Goal: Information Seeking & Learning: Learn about a topic

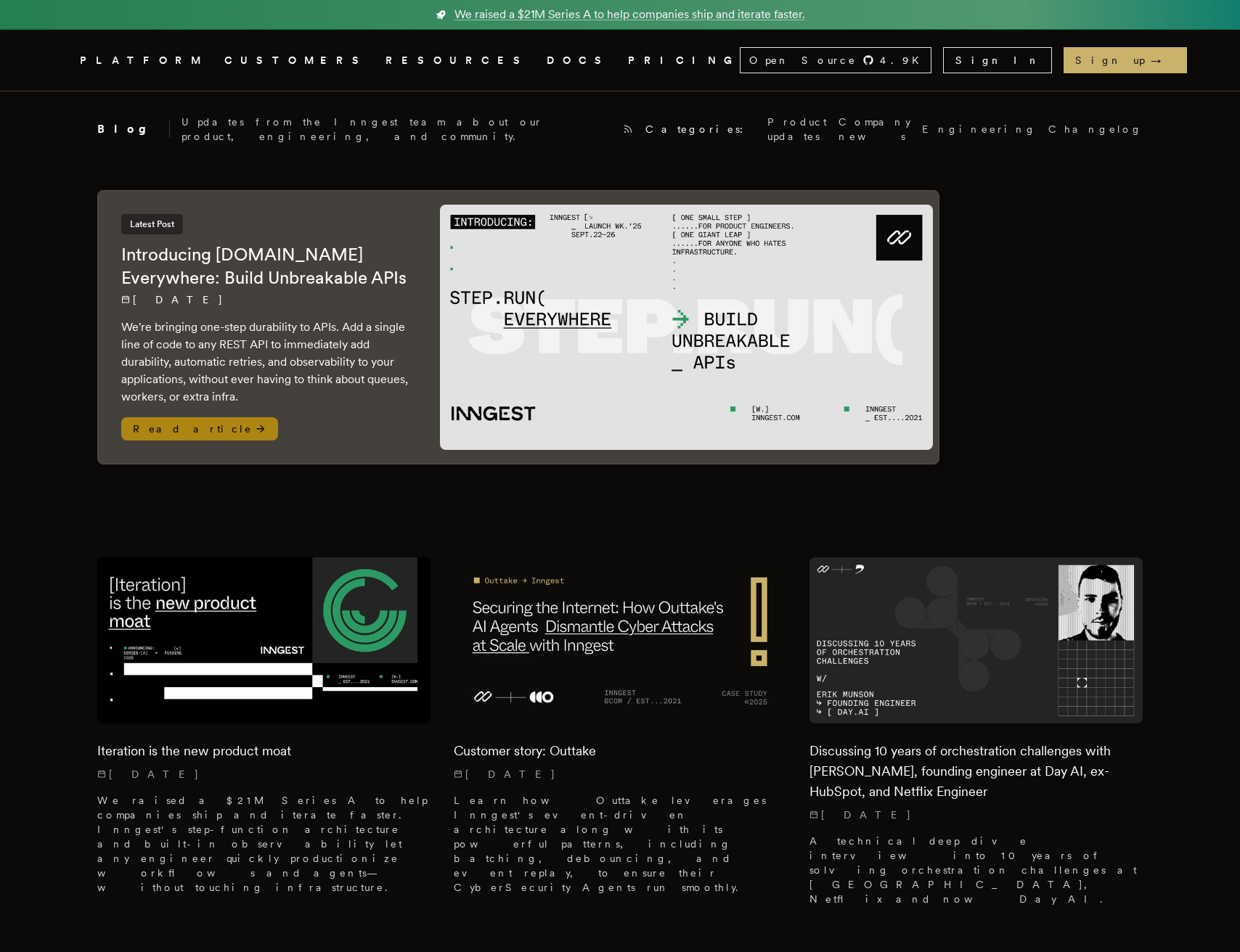
click at [157, 417] on span "Read article" at bounding box center [200, 428] width 157 height 23
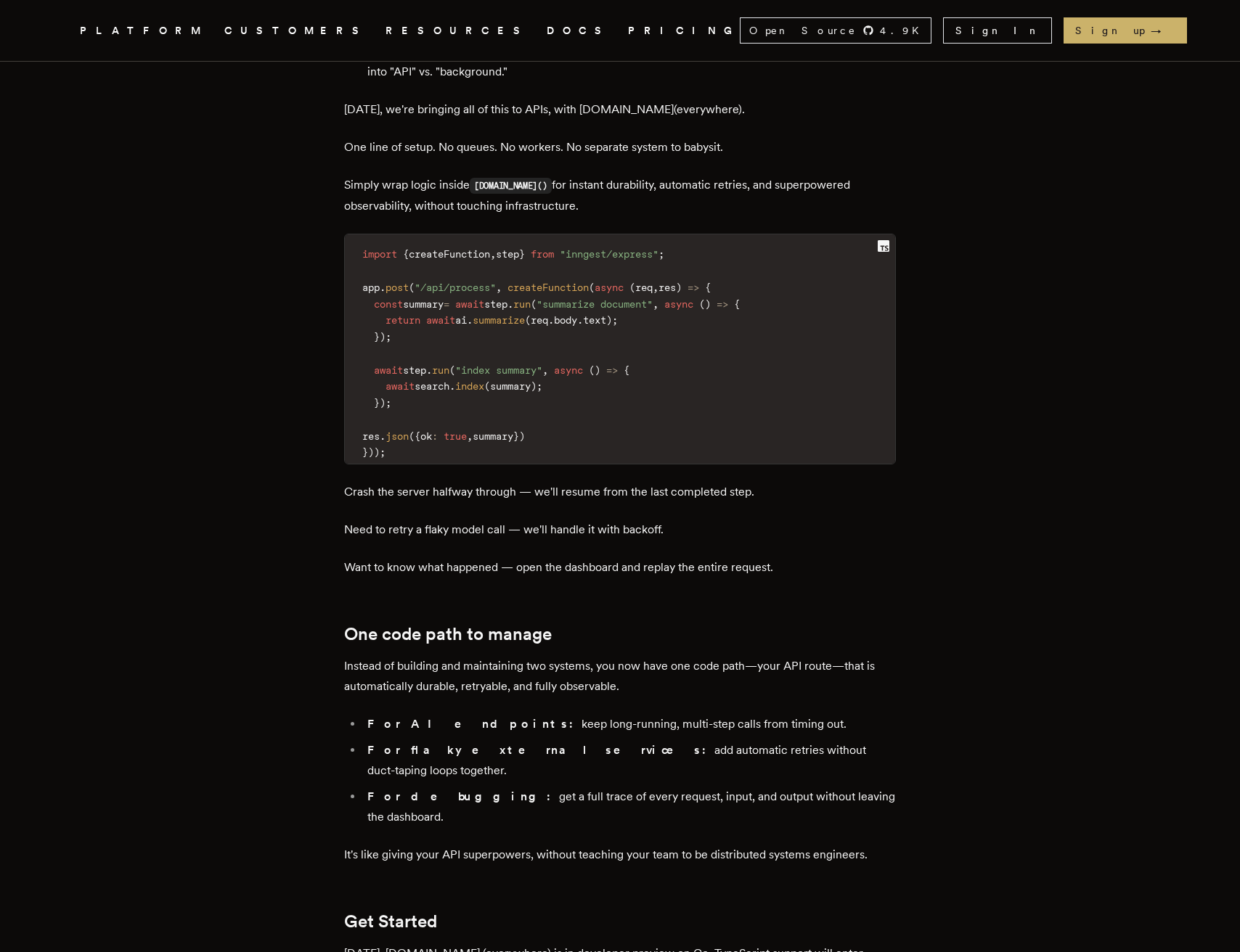
scroll to position [1983, 0]
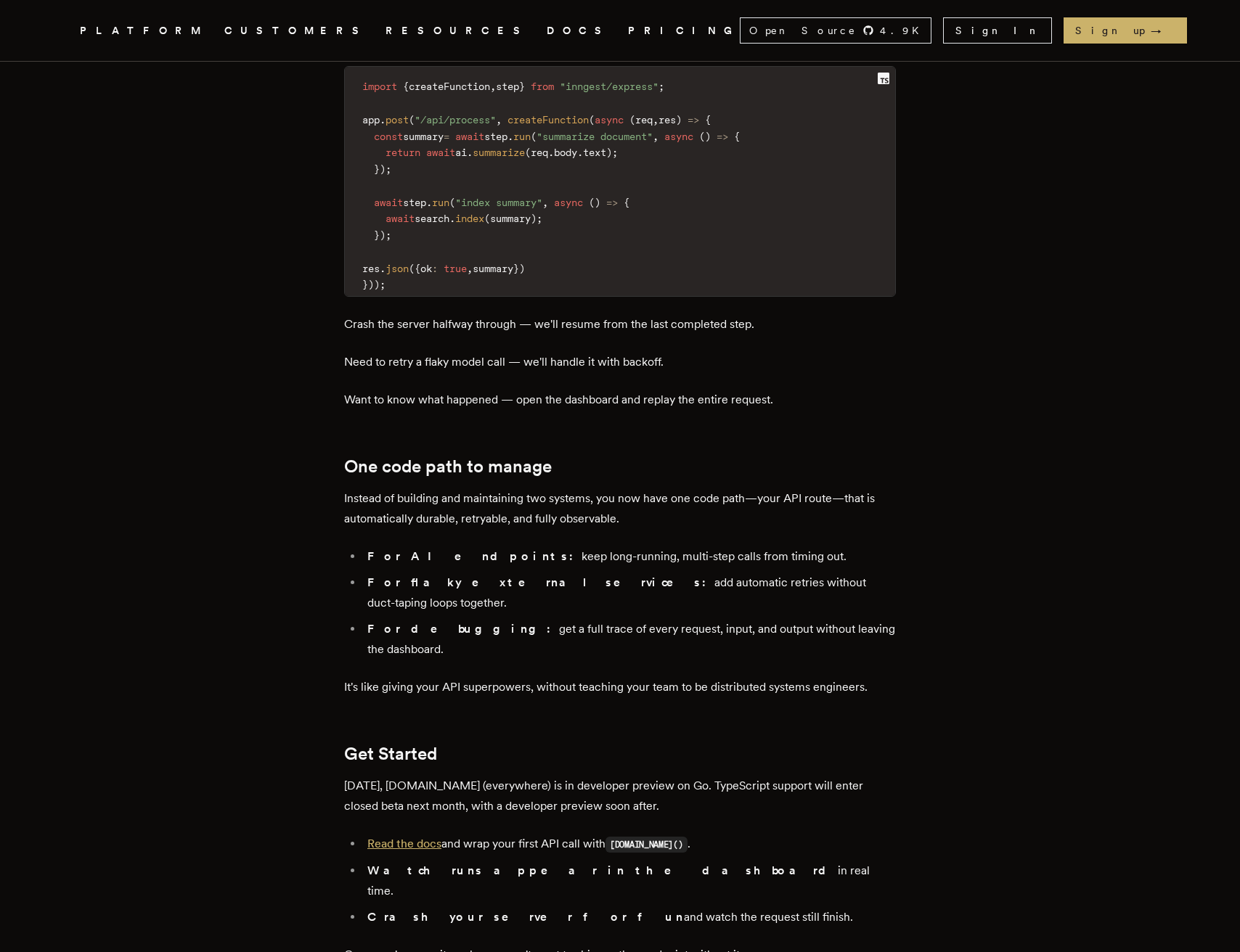
click at [398, 837] on link "Read the docs" at bounding box center [404, 843] width 74 height 13
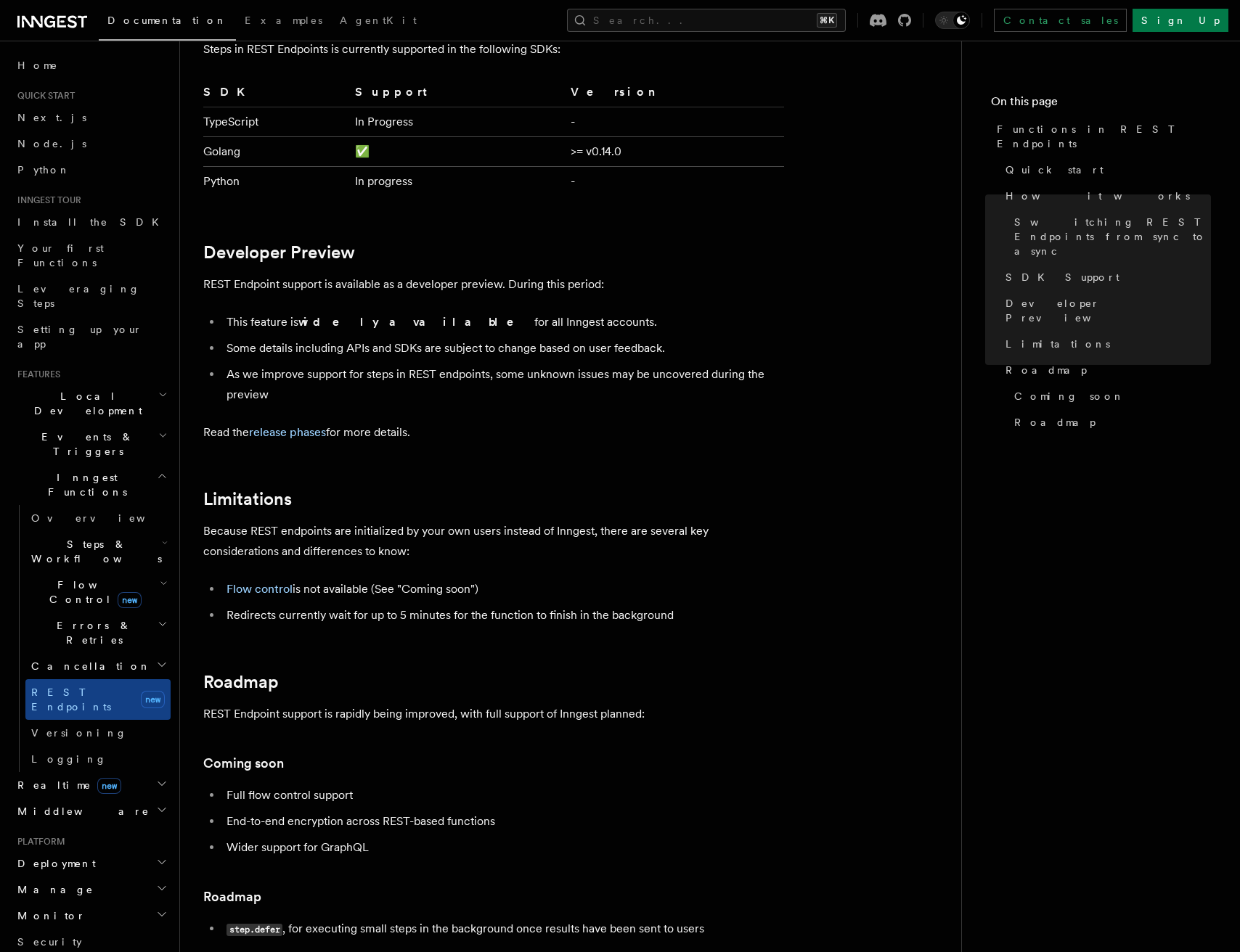
scroll to position [2396, 0]
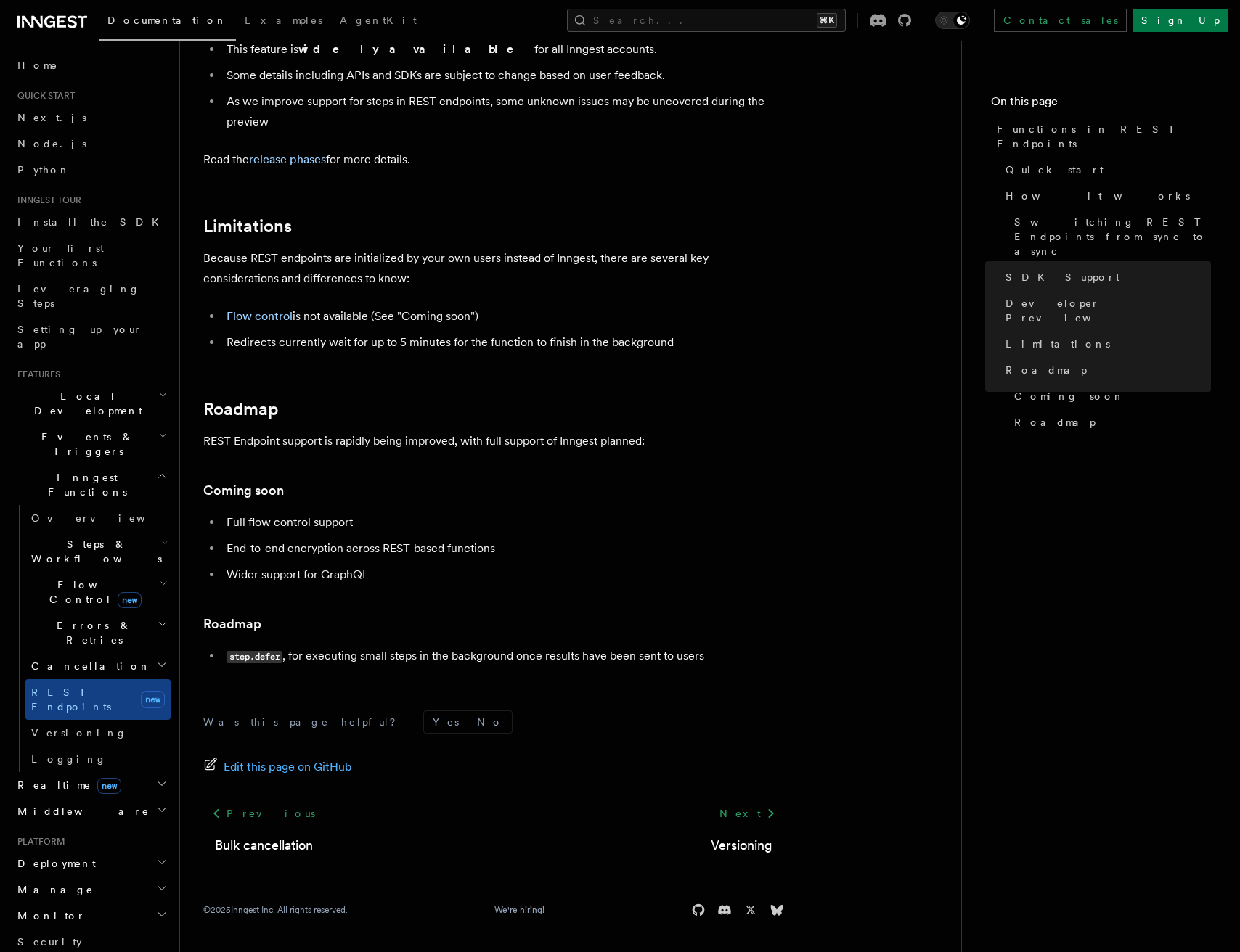
click at [40, 778] on span "Realtime new" at bounding box center [67, 785] width 109 height 14
click at [54, 778] on span "Realtime new" at bounding box center [67, 785] width 109 height 14
click at [54, 806] on span "Overview" at bounding box center [106, 812] width 149 height 12
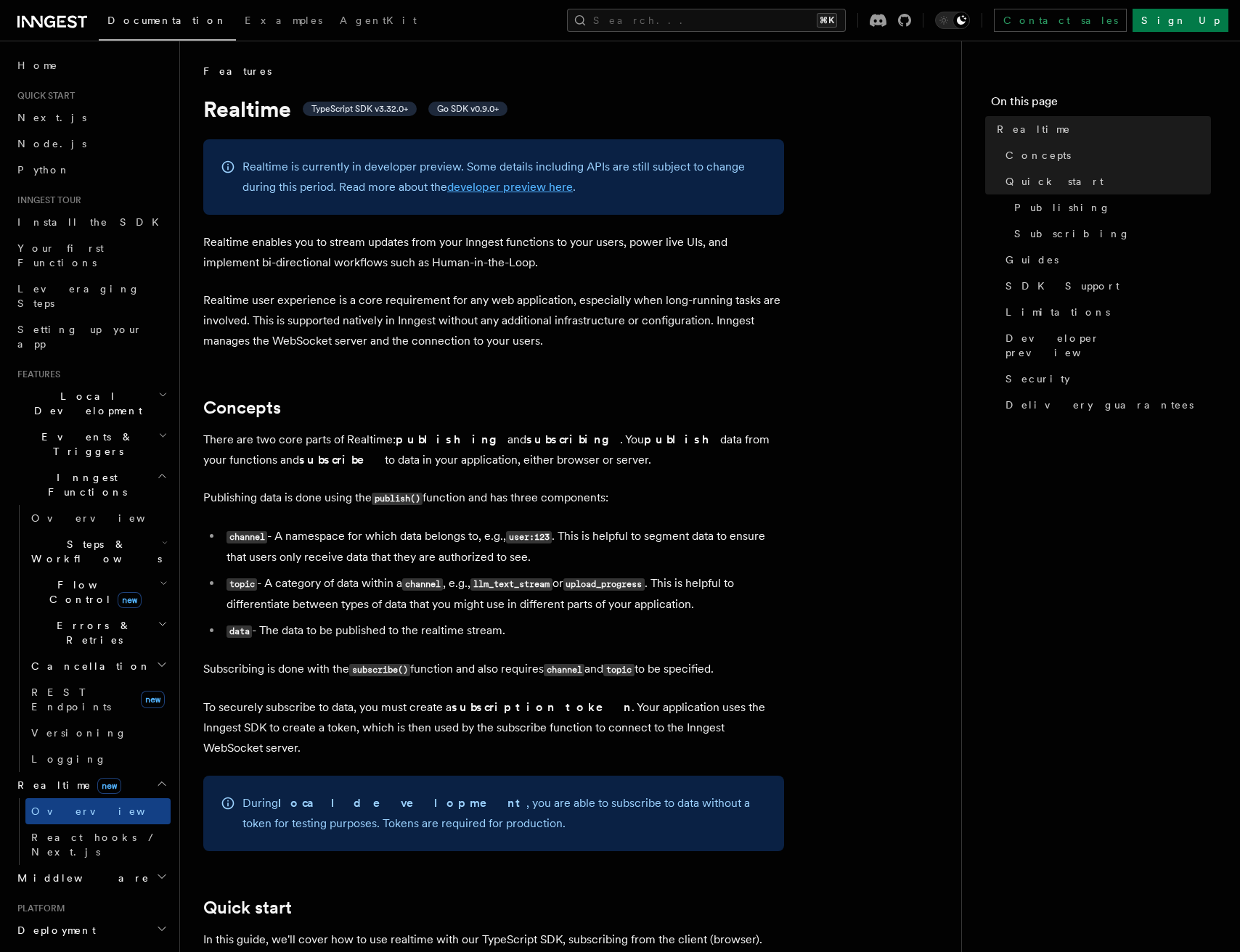
click at [521, 189] on link "developer preview here" at bounding box center [510, 186] width 125 height 13
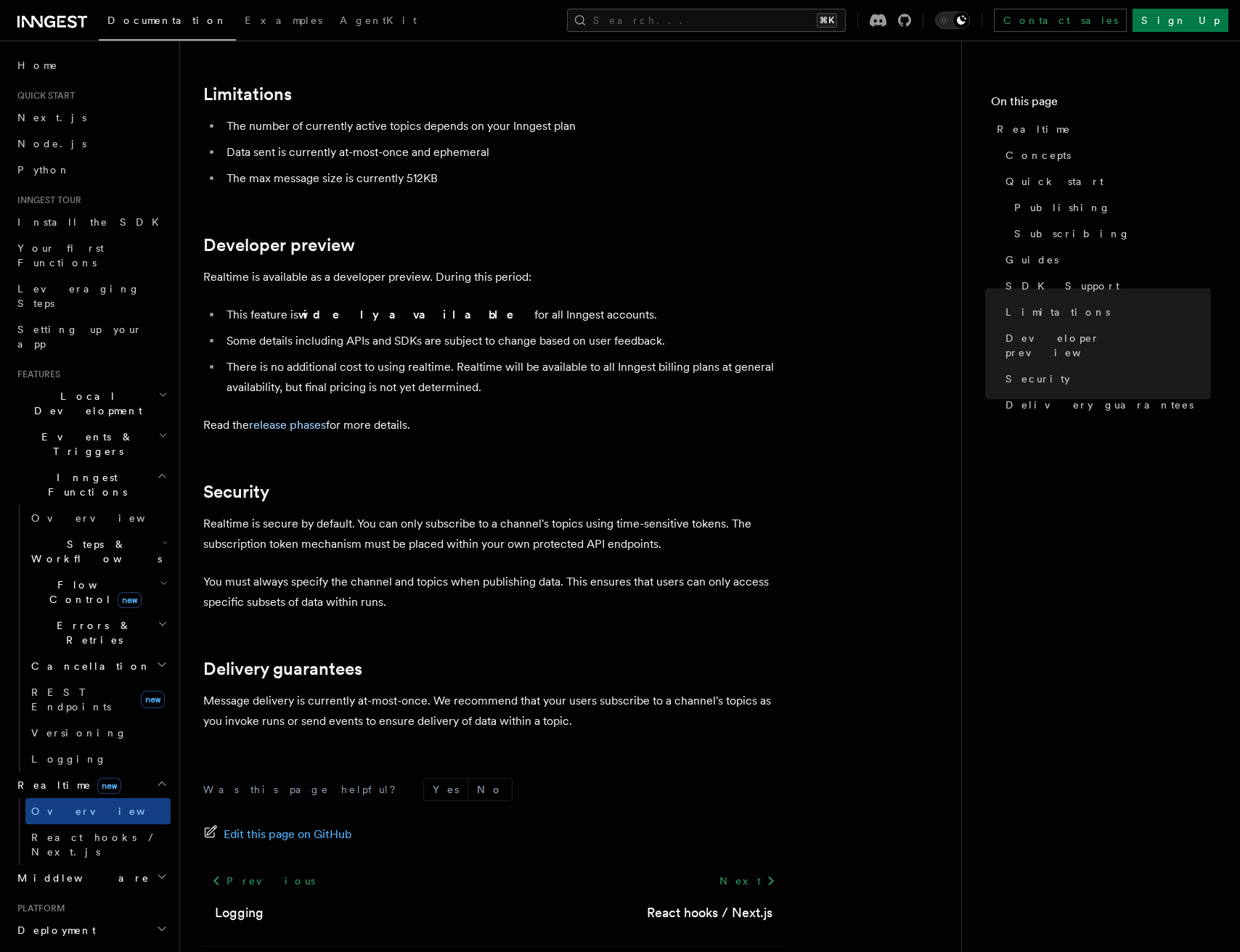
scroll to position [3758, 0]
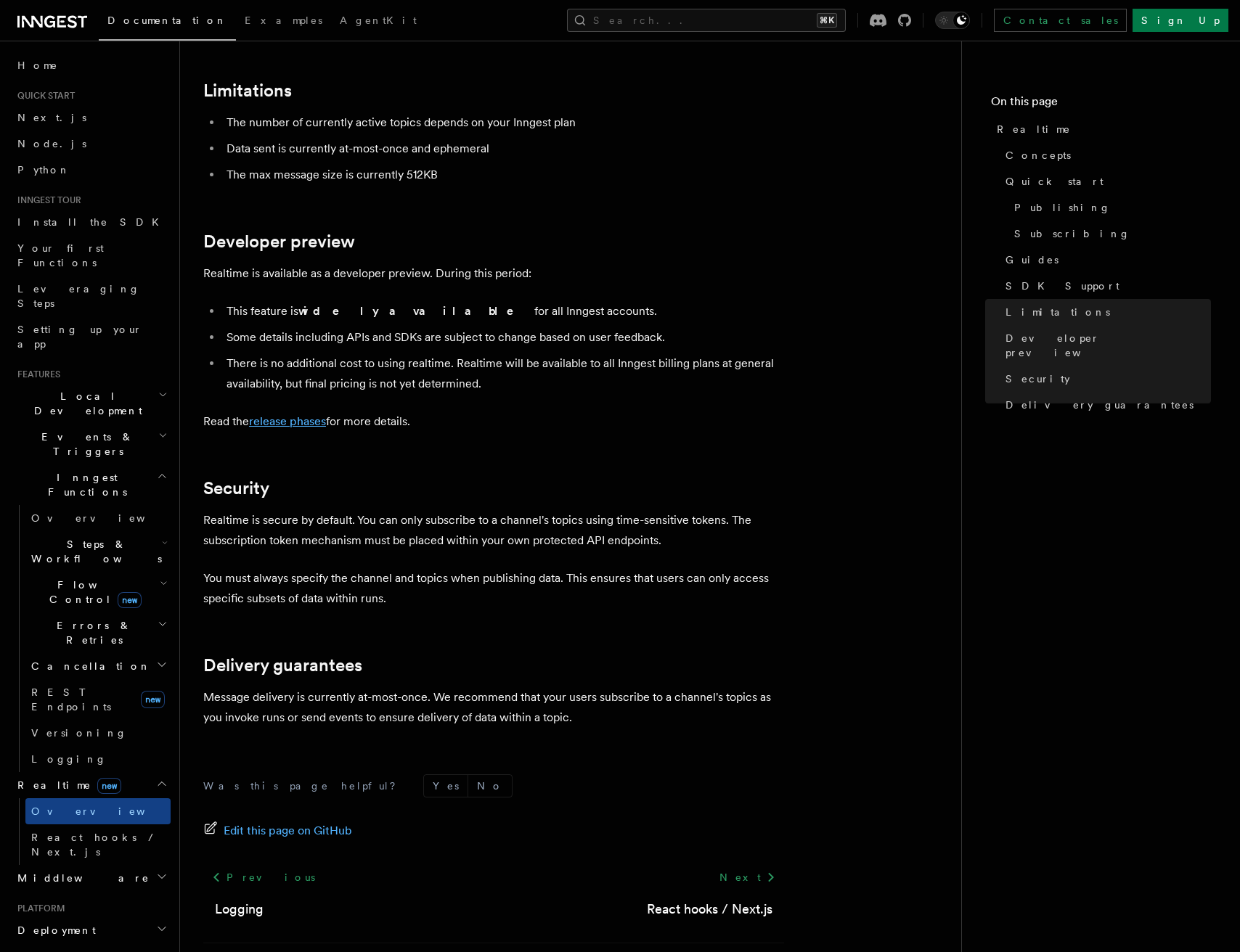
click at [301, 414] on link "release phases" at bounding box center [287, 420] width 77 height 13
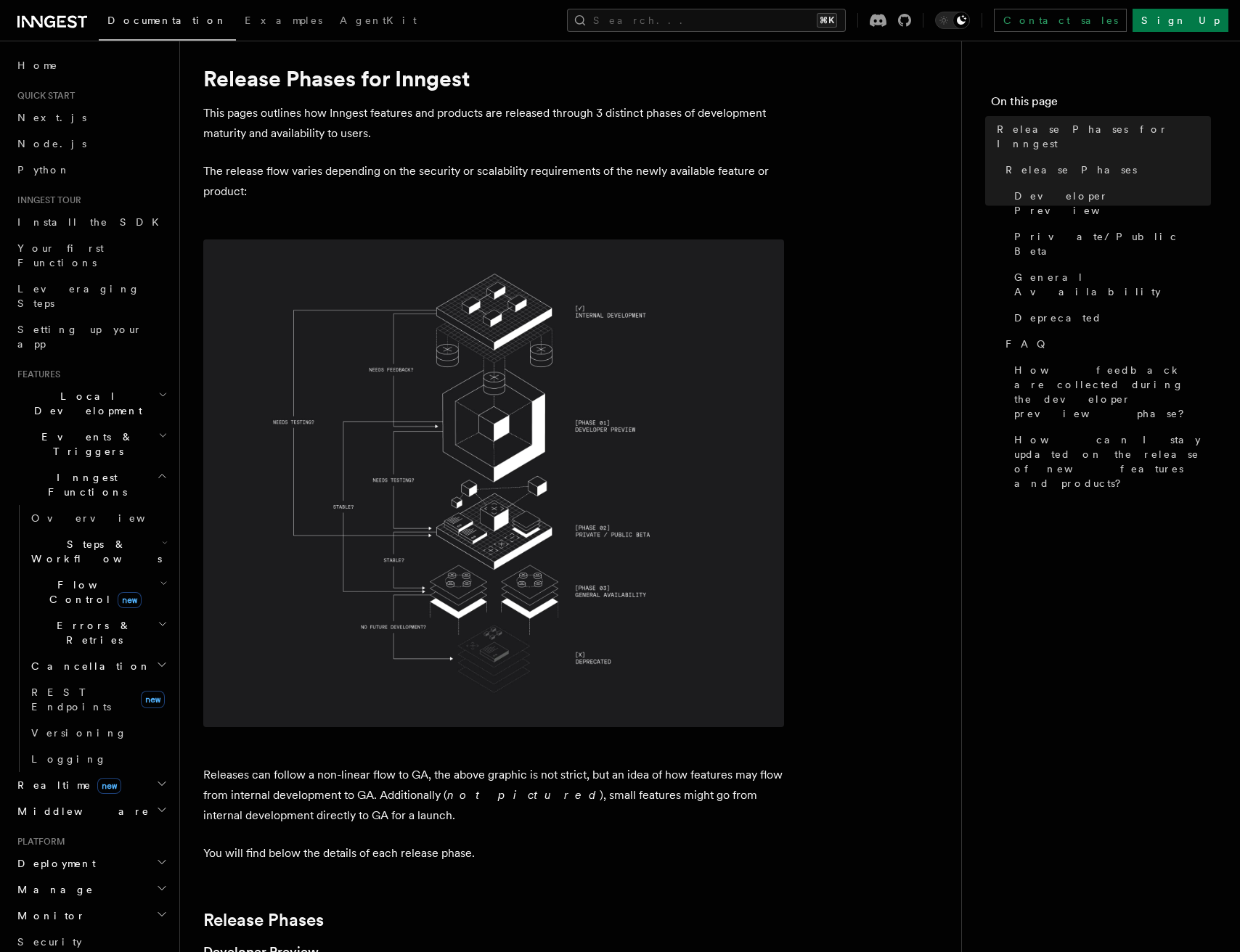
scroll to position [17, 0]
click at [567, 446] on img at bounding box center [493, 482] width 581 height 488
click at [81, 578] on span "Flow Control new" at bounding box center [92, 592] width 134 height 29
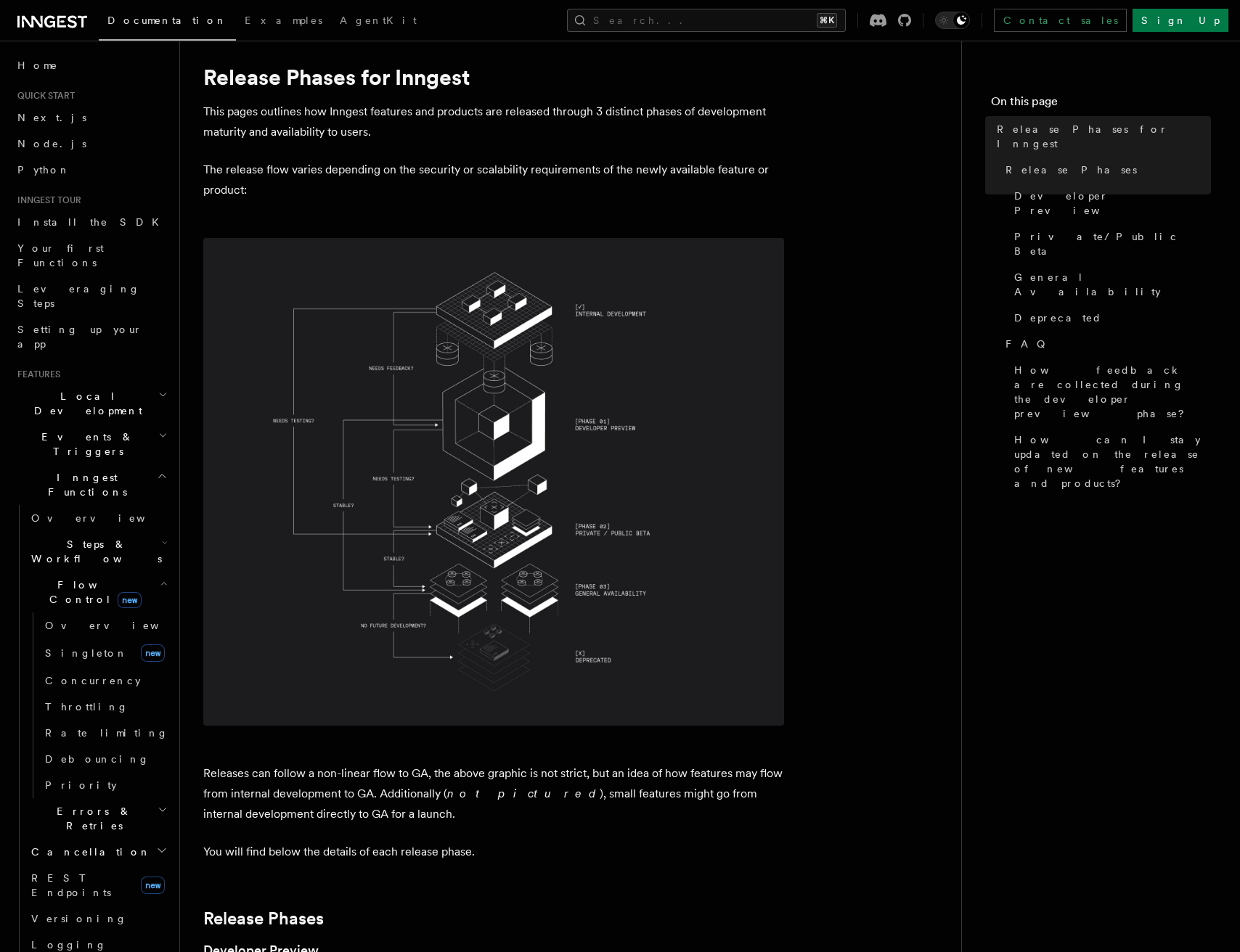
click at [81, 578] on span "Flow Control new" at bounding box center [92, 592] width 134 height 29
click at [77, 612] on link "Overview" at bounding box center [105, 625] width 132 height 26
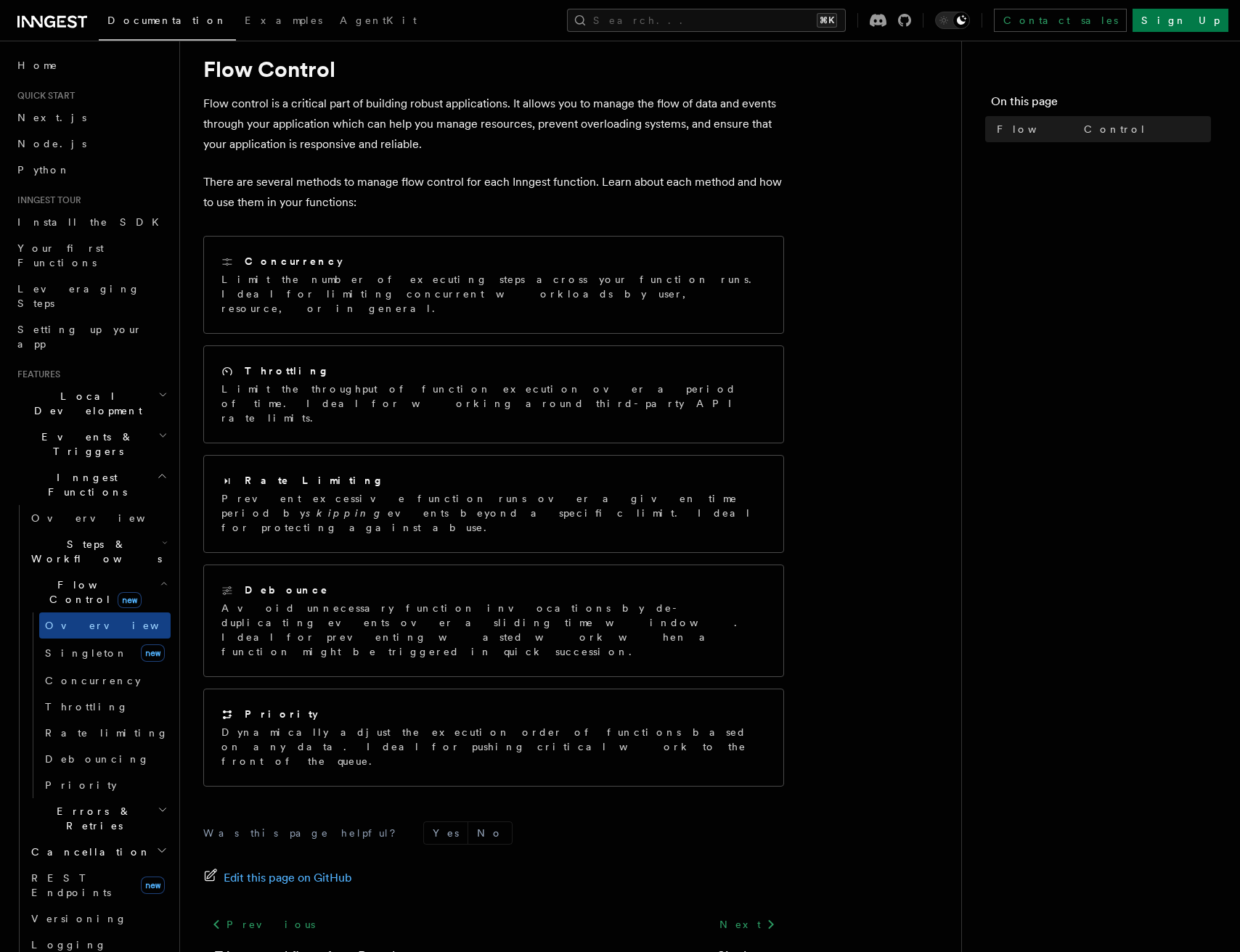
scroll to position [49, 0]
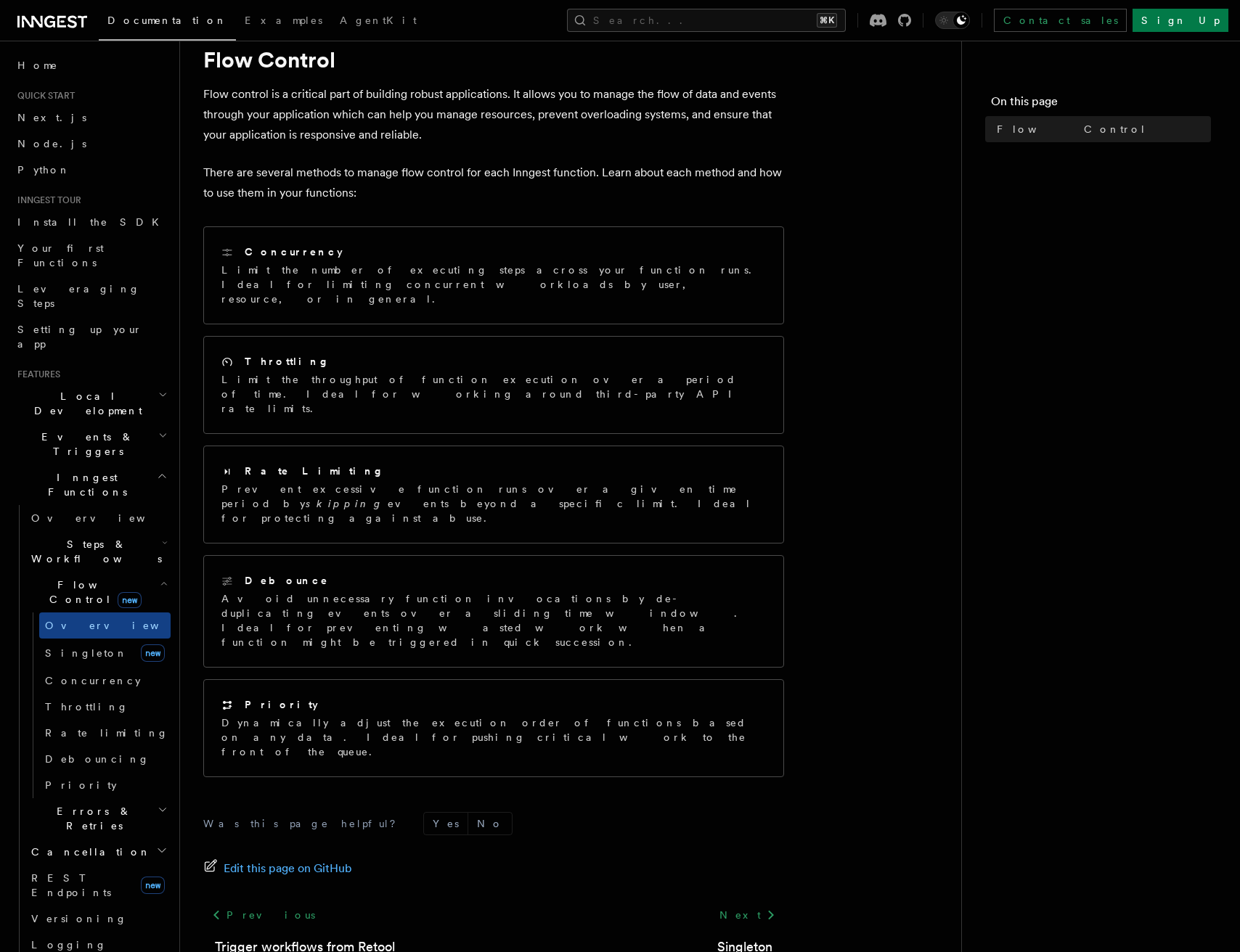
click at [58, 537] on span "Steps & Workflows" at bounding box center [94, 551] width 136 height 29
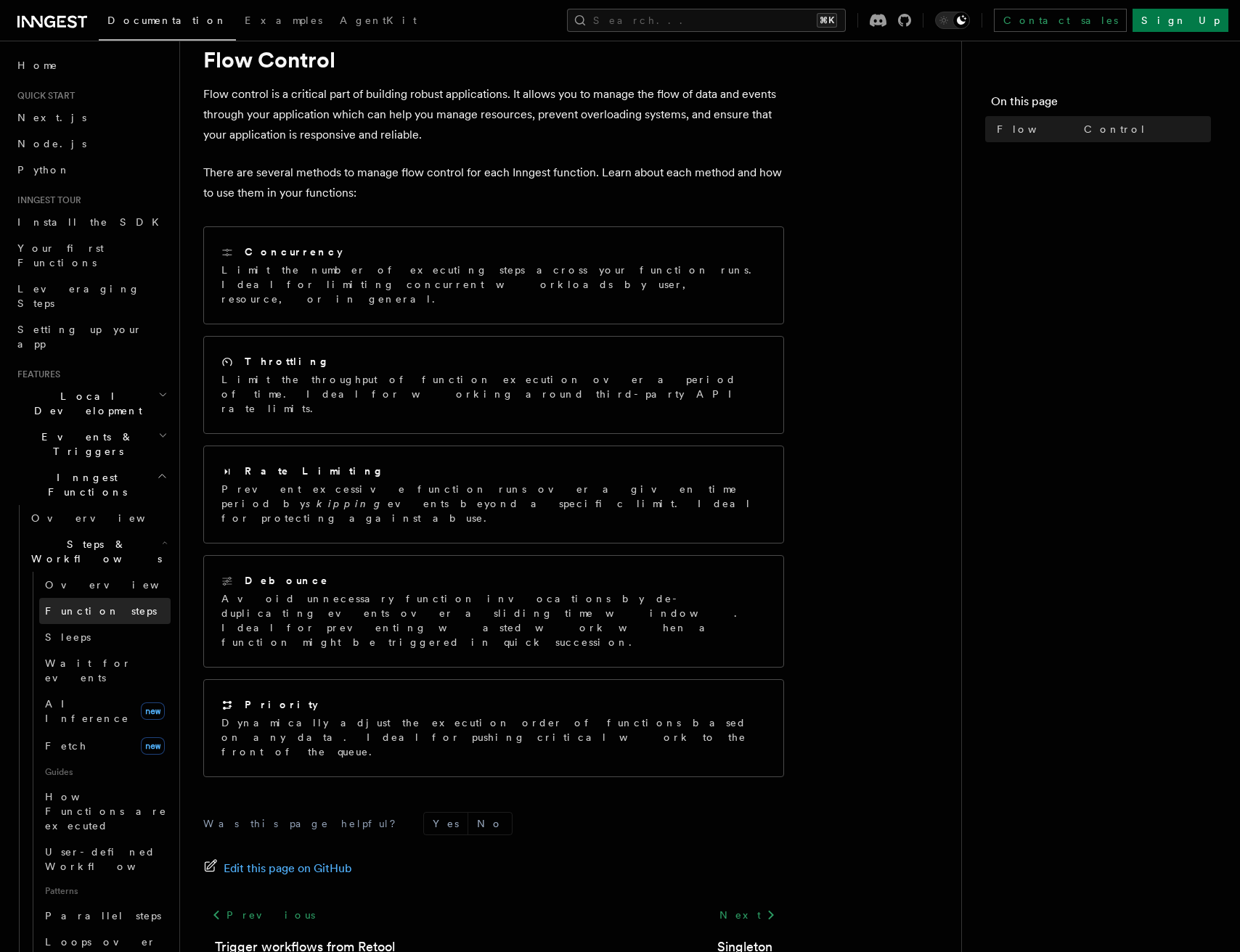
click at [81, 605] on span "Function steps" at bounding box center [101, 611] width 112 height 12
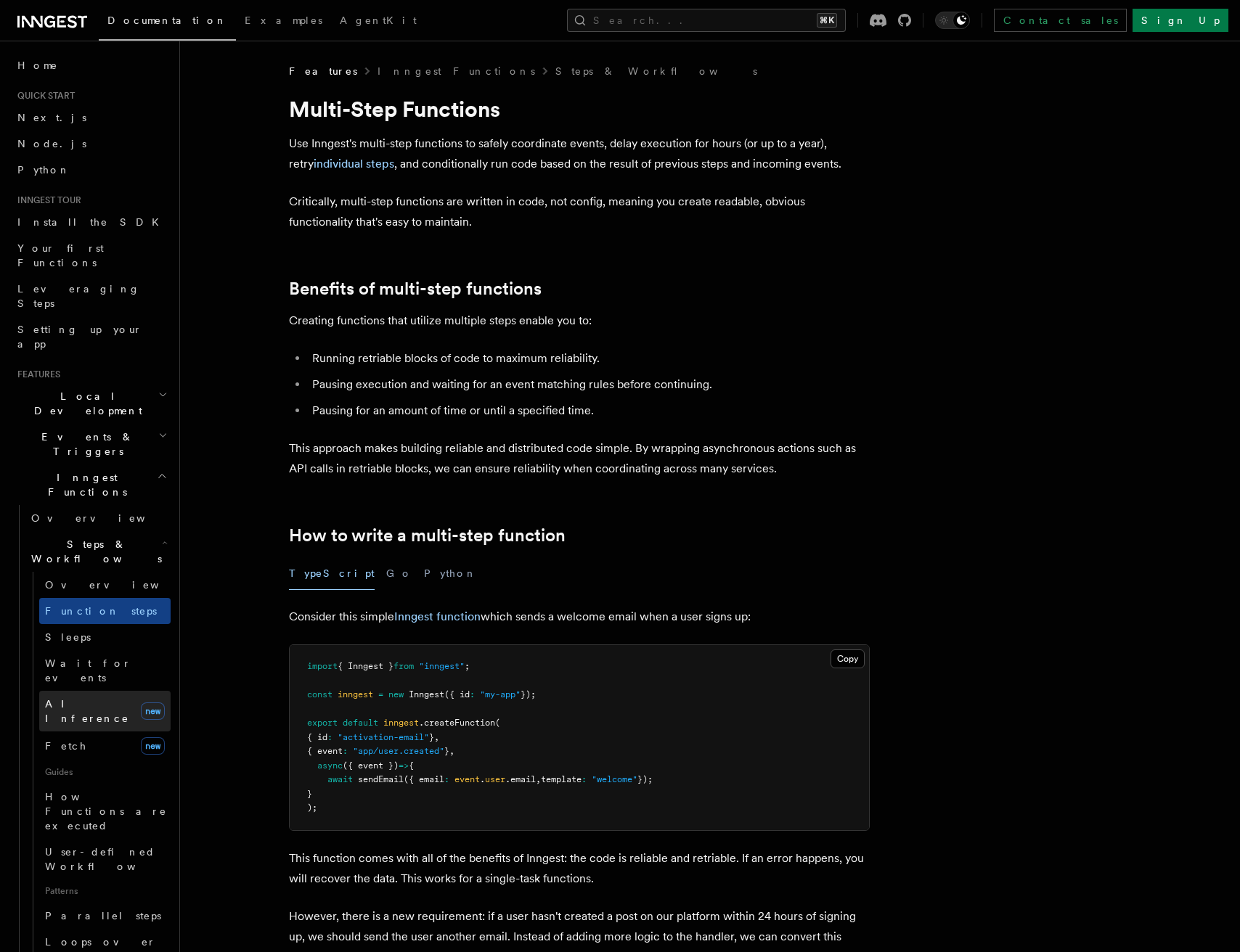
click at [98, 698] on span "AI Inference" at bounding box center [87, 711] width 84 height 26
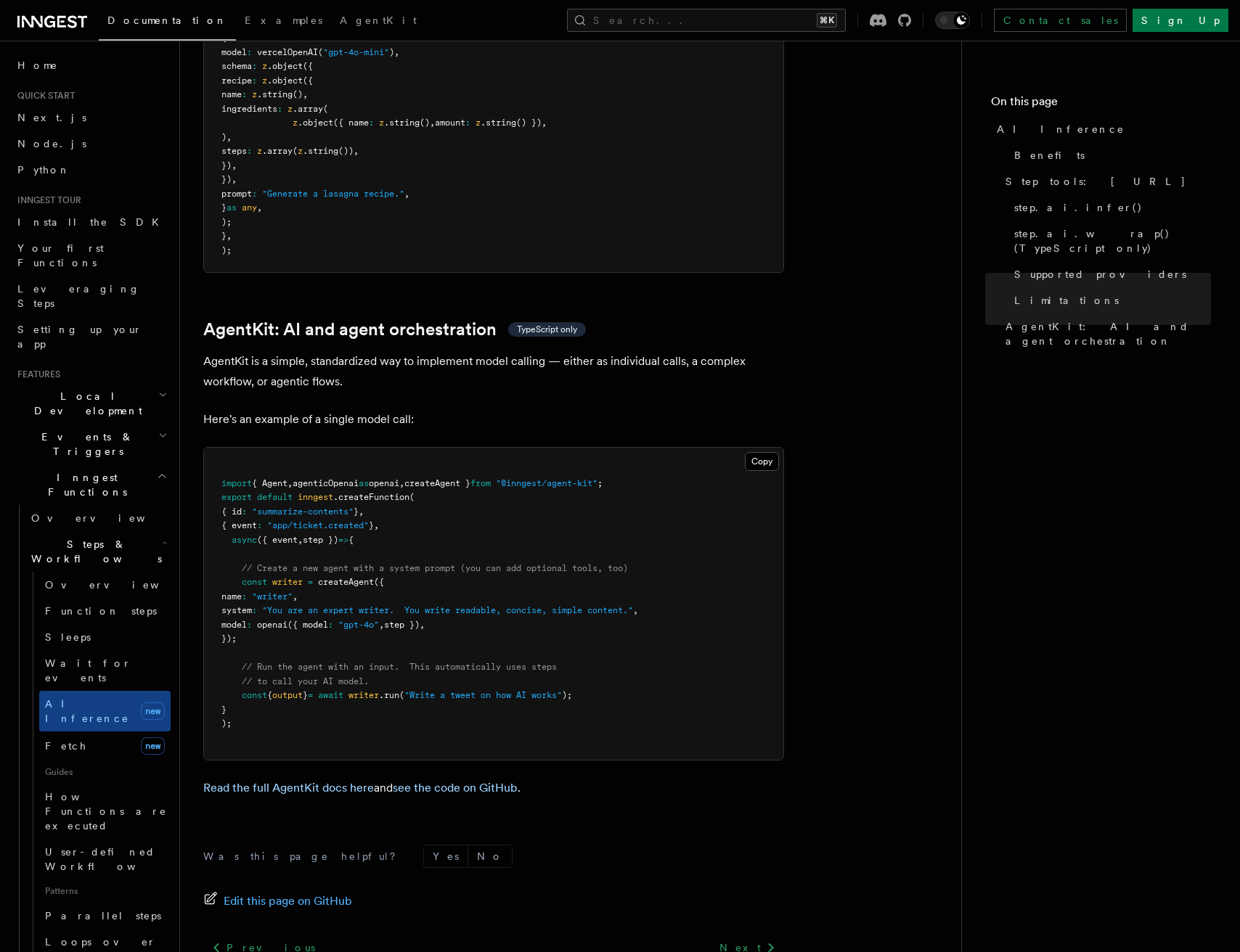
scroll to position [4016, 0]
click at [345, 781] on link "Read the full AgentKit docs here" at bounding box center [288, 788] width 171 height 13
click at [90, 731] on link "Fetch new" at bounding box center [105, 746] width 132 height 29
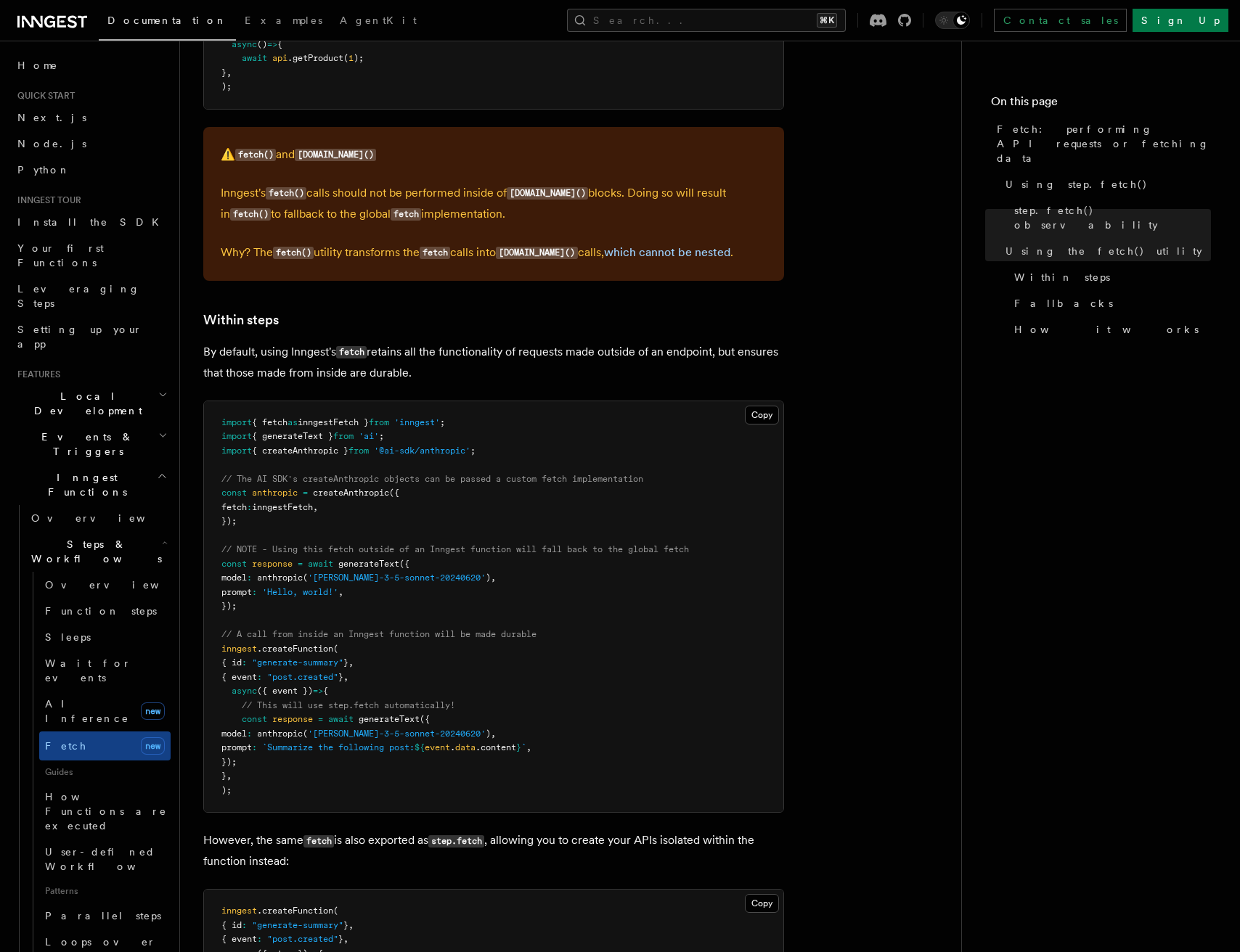
scroll to position [2005, 0]
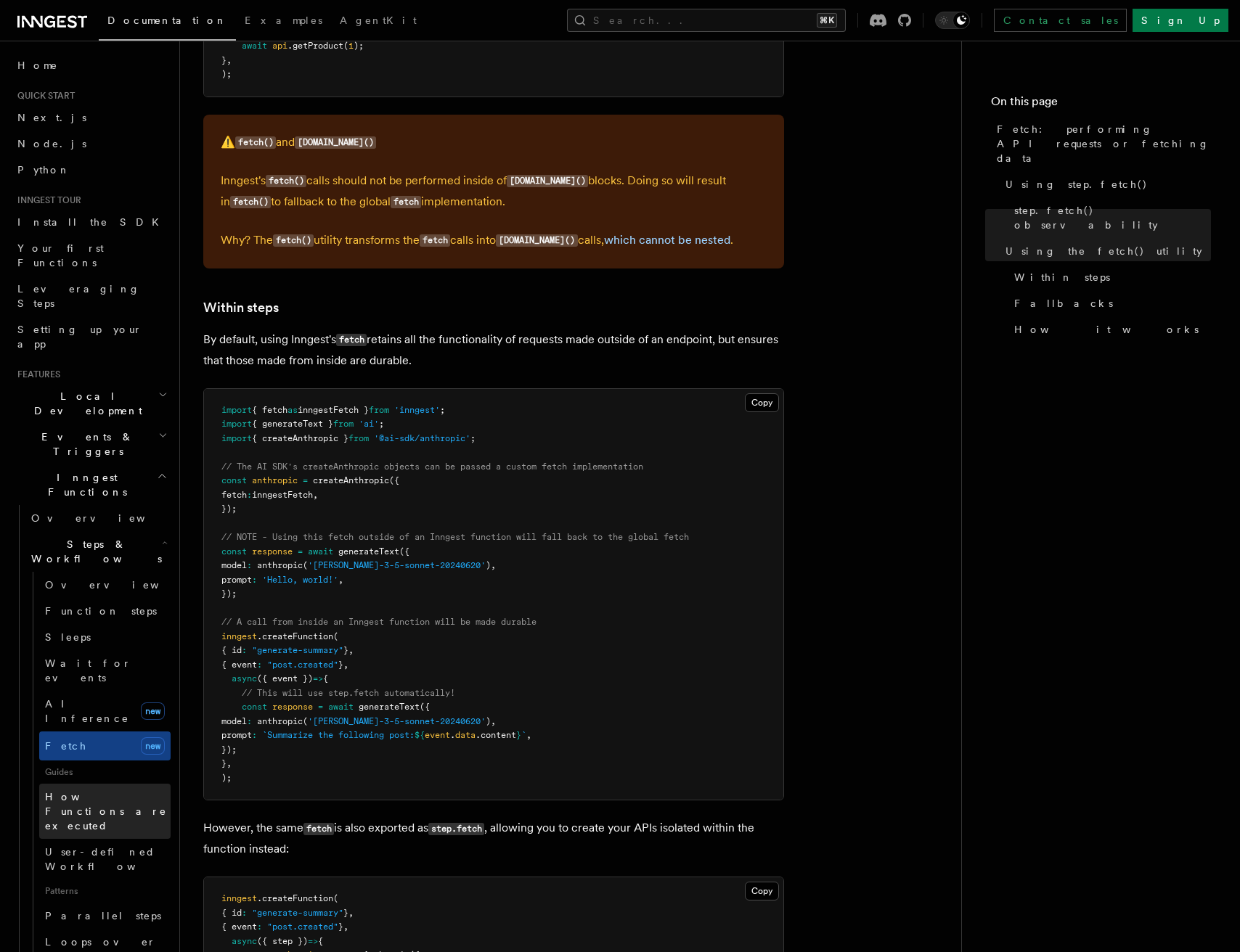
click at [98, 789] on span "How Functions are executed" at bounding box center [108, 811] width 125 height 44
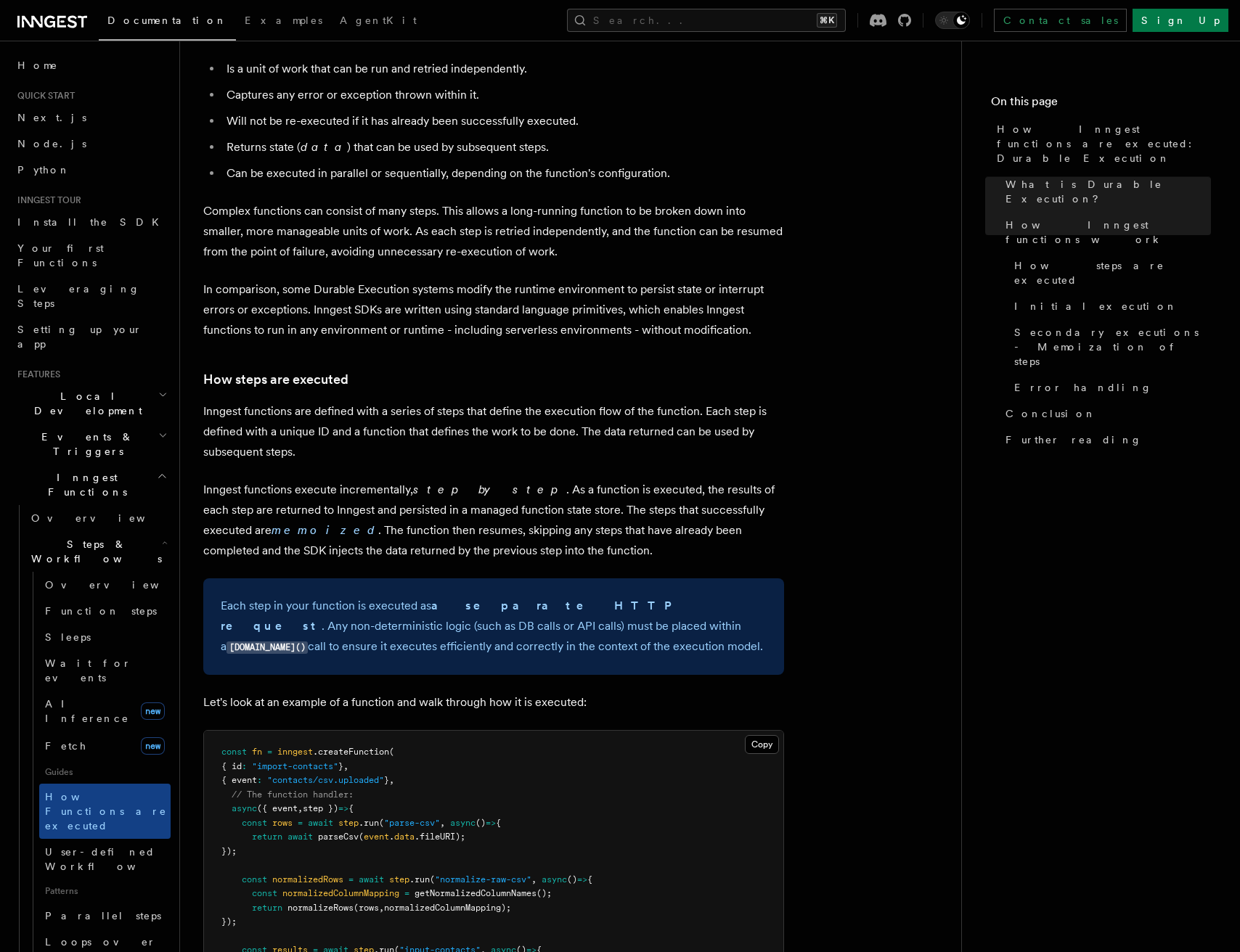
scroll to position [775, 0]
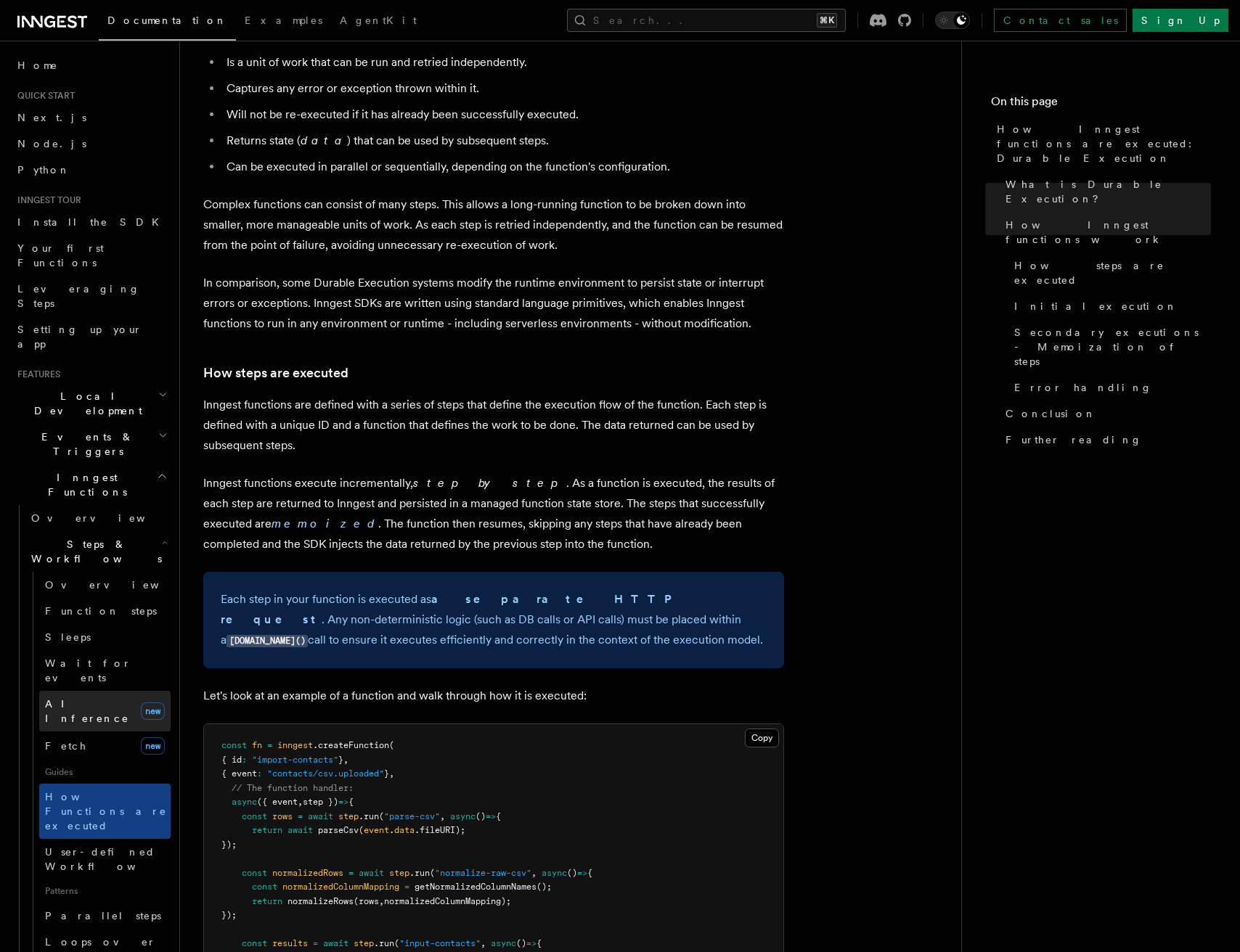
click at [79, 691] on link "AI Inference new" at bounding box center [105, 711] width 132 height 40
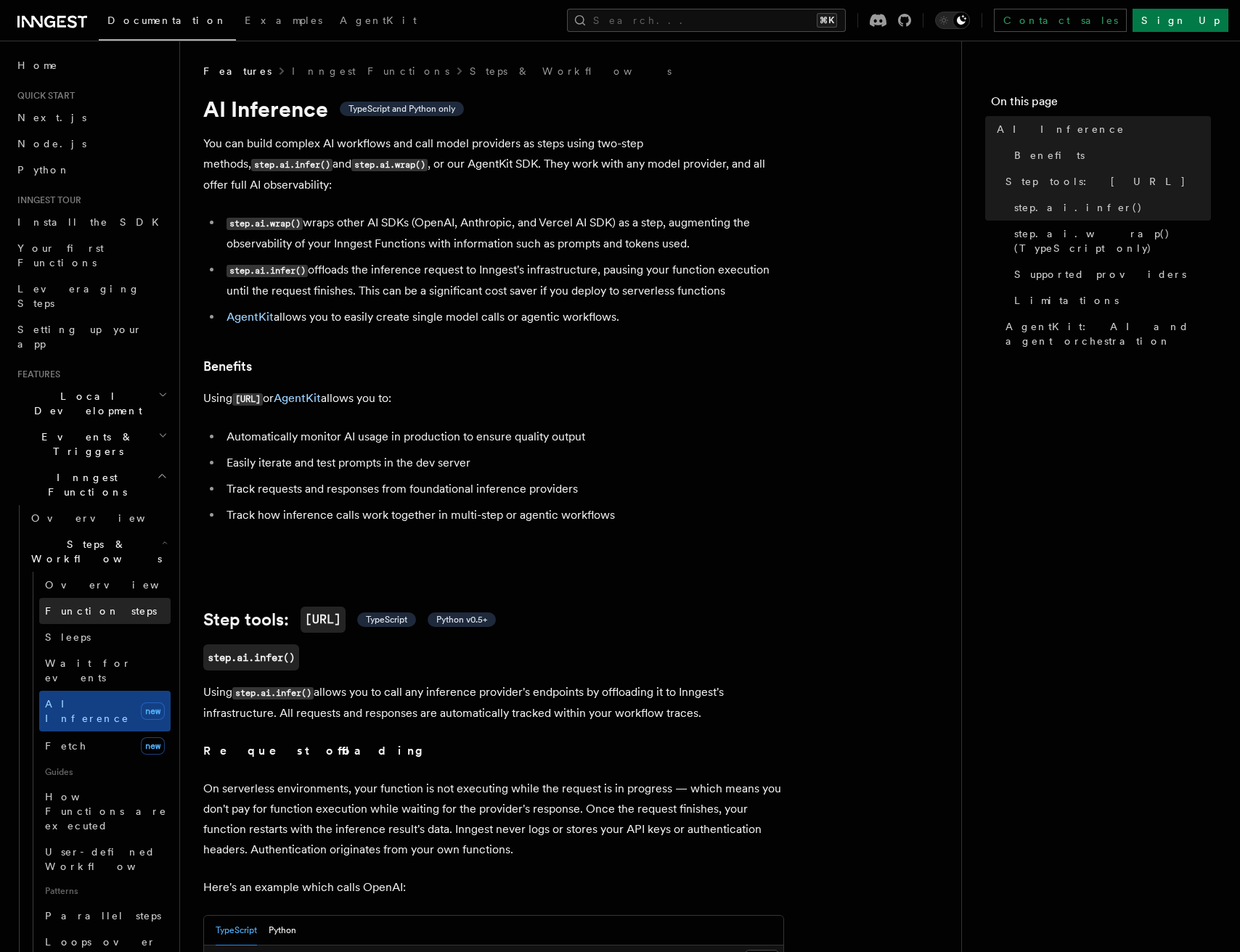
click at [82, 605] on span "Function steps" at bounding box center [101, 611] width 112 height 12
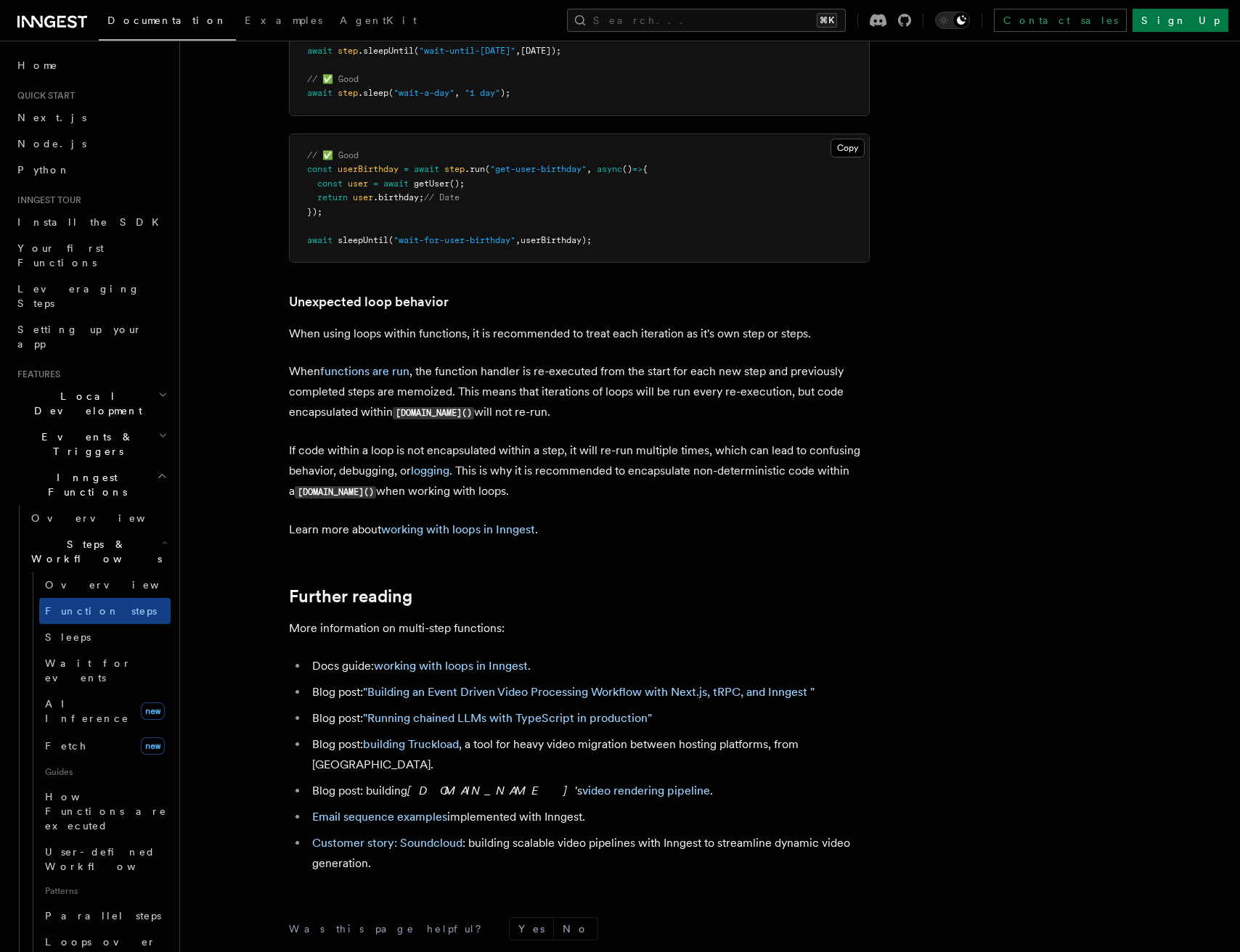
scroll to position [4492, 0]
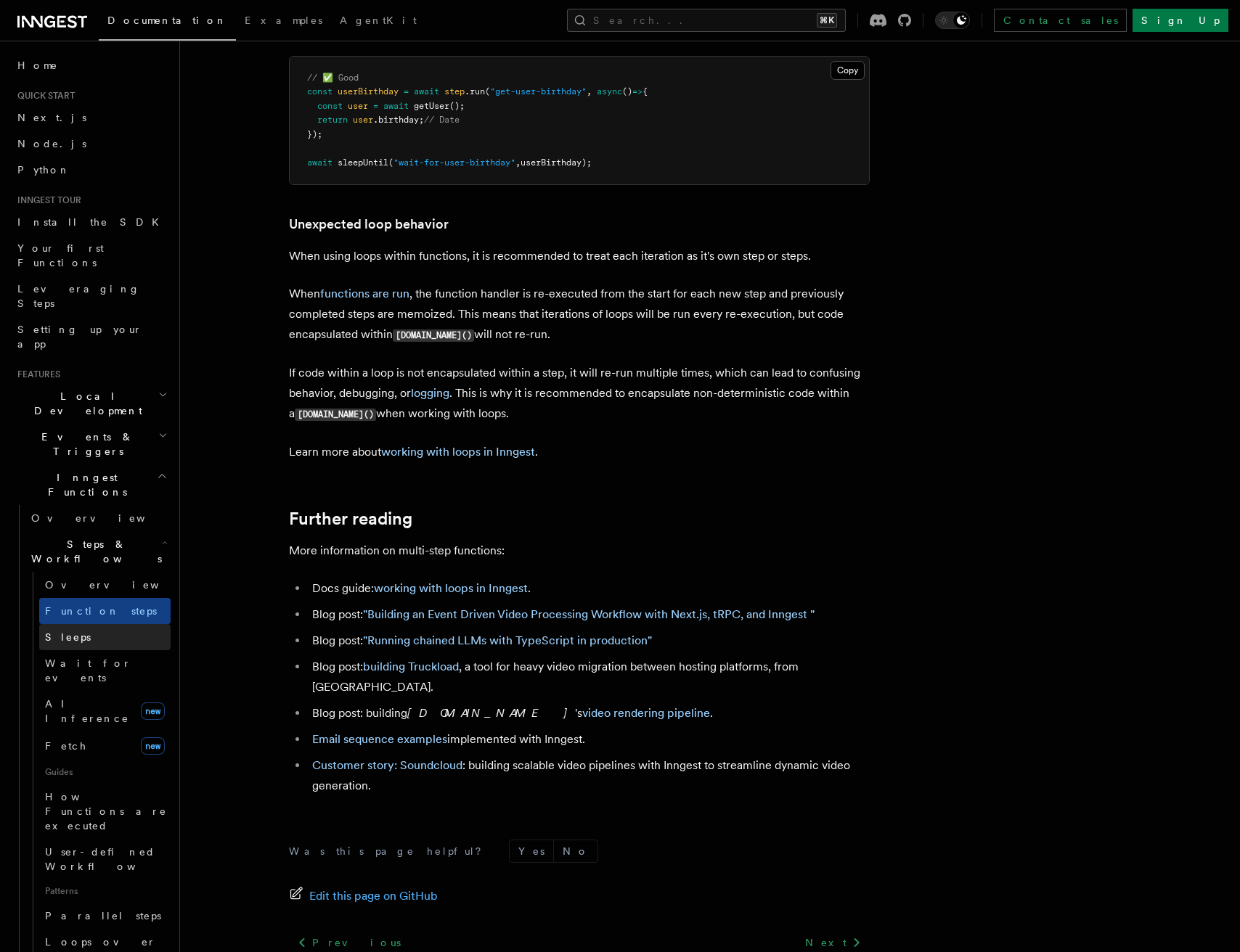
click at [58, 624] on link "Sleeps" at bounding box center [105, 637] width 132 height 26
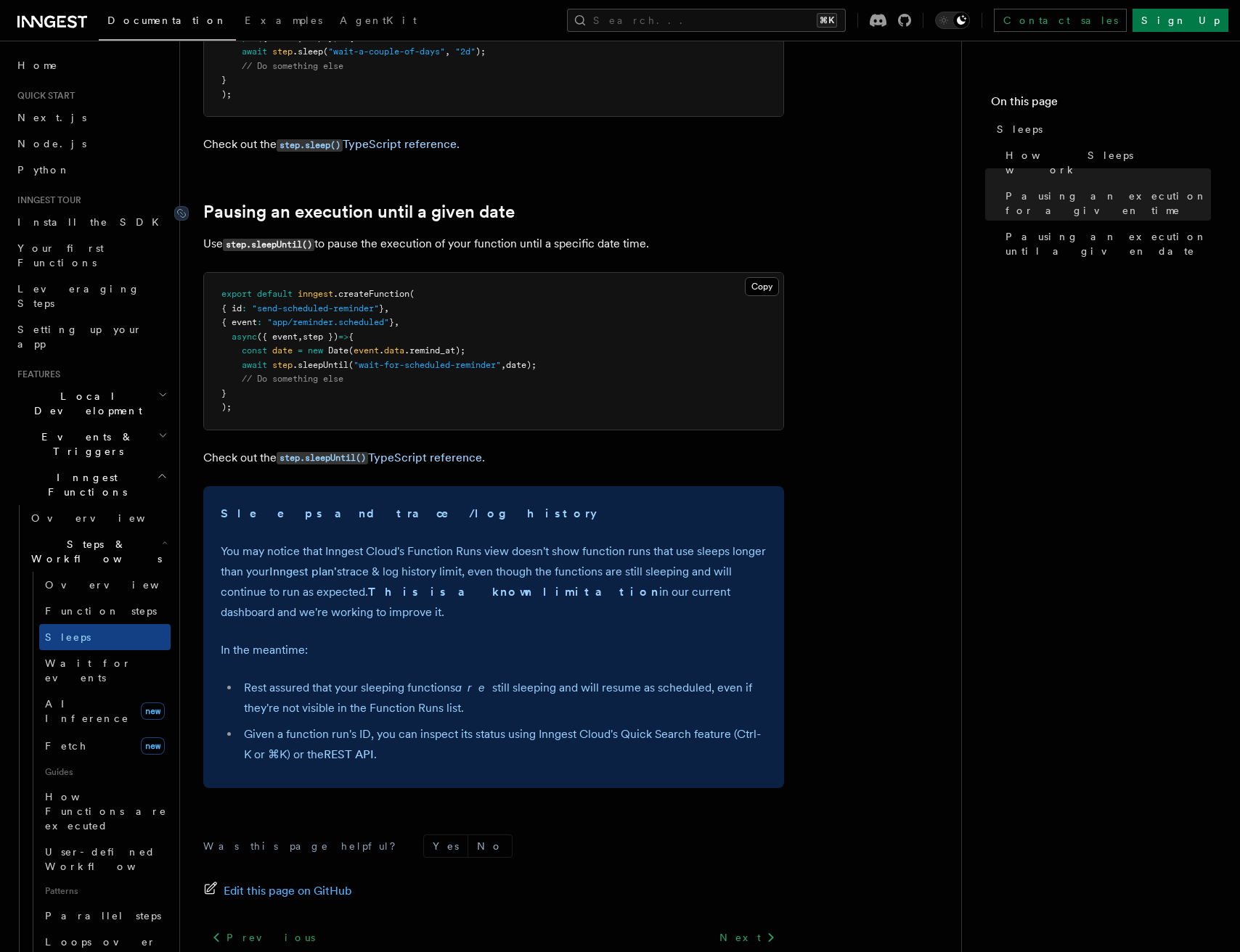
scroll to position [809, 0]
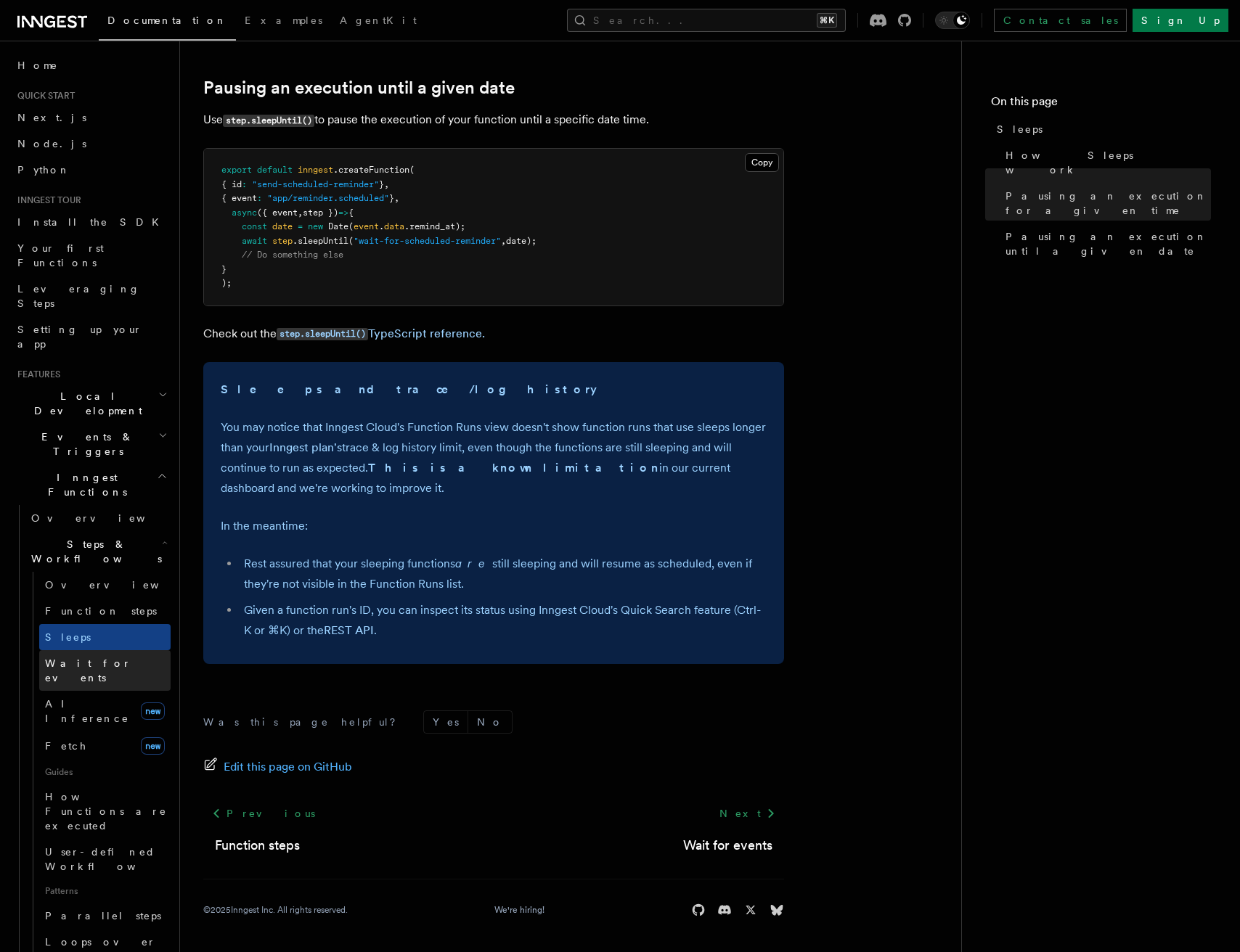
click at [102, 658] on span "Wait for events" at bounding box center [88, 670] width 86 height 26
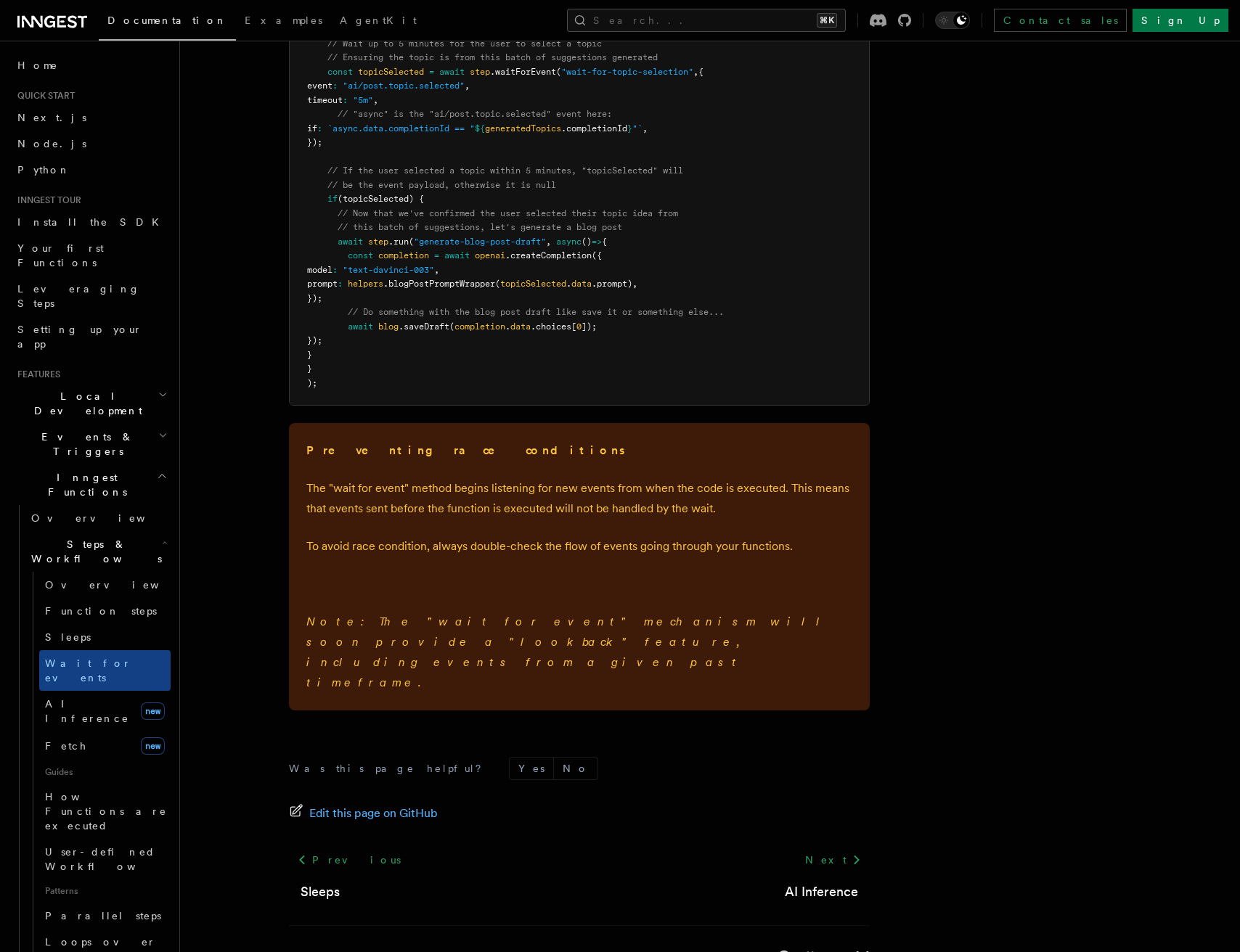
scroll to position [1885, 0]
click at [90, 936] on span "Loops over steps" at bounding box center [101, 949] width 111 height 26
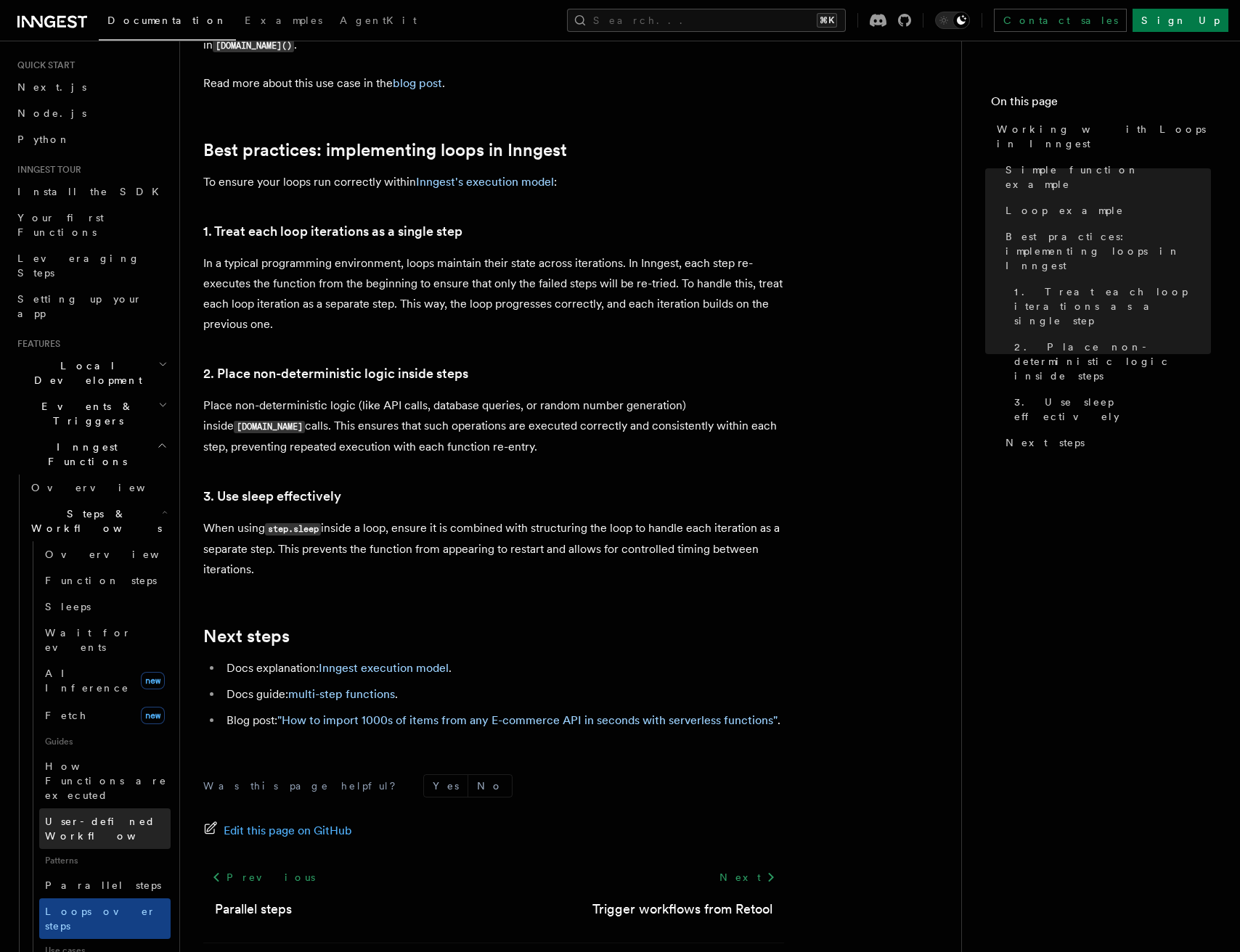
scroll to position [33, 0]
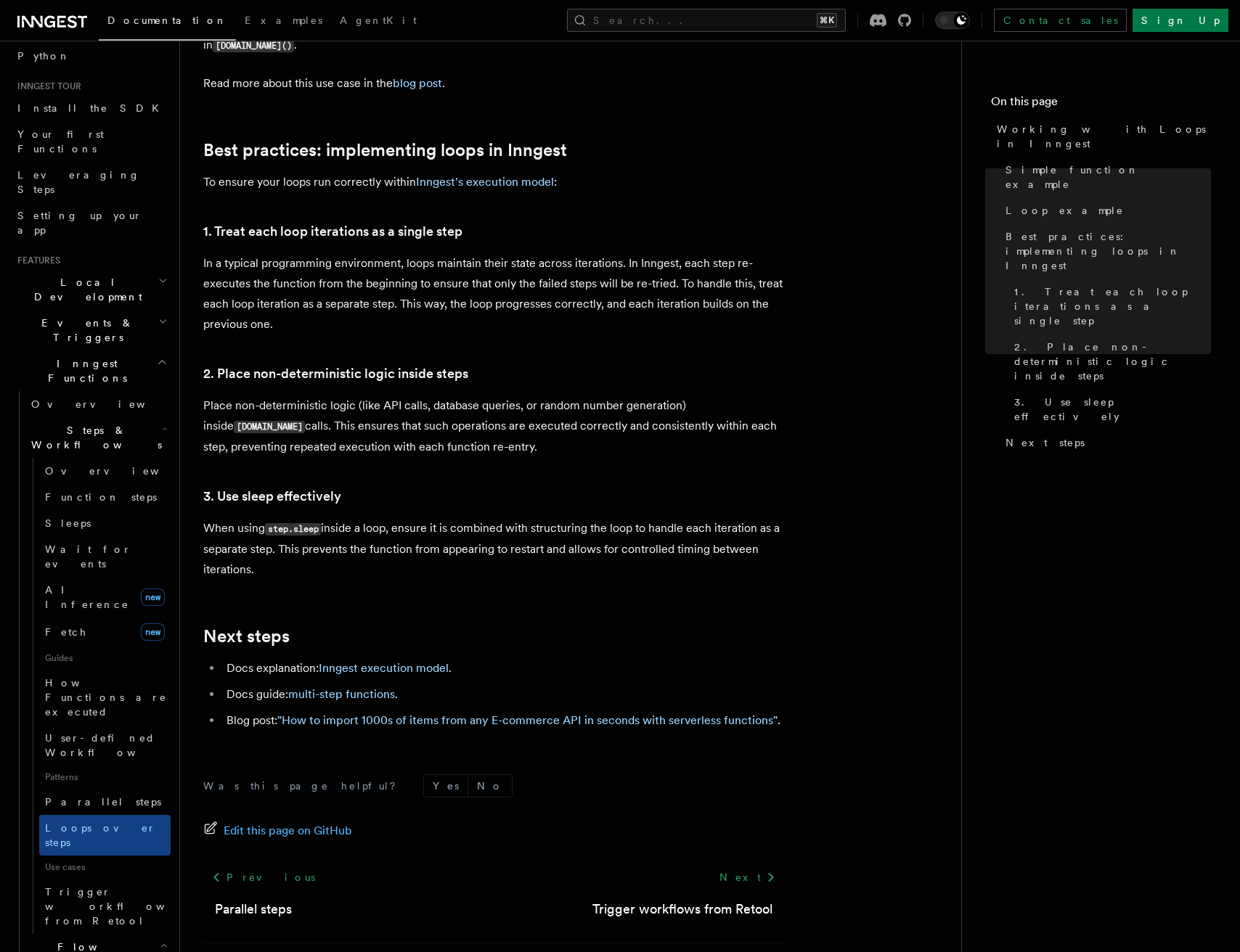
scroll to position [125, 0]
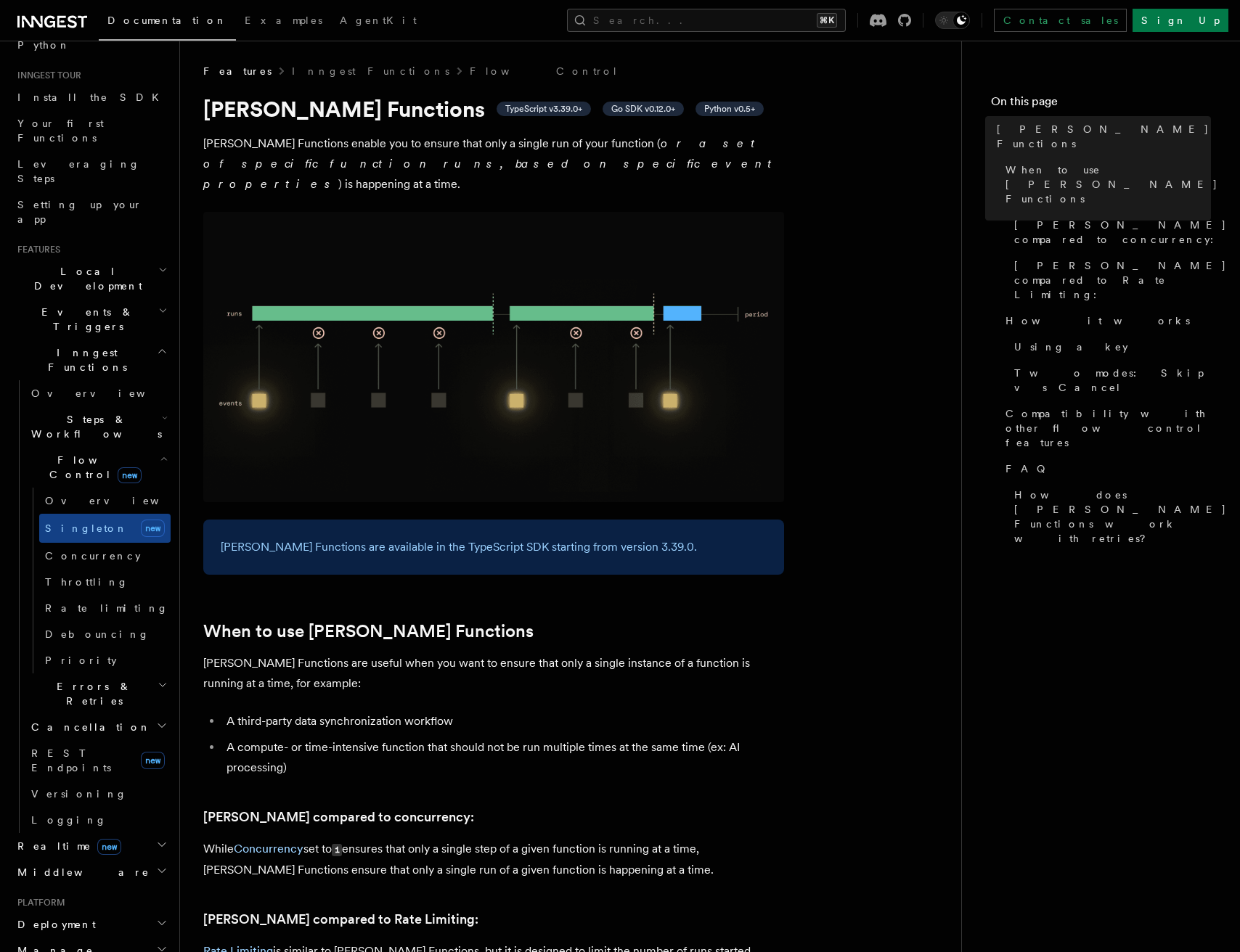
click at [83, 413] on span "Steps & Workflows" at bounding box center [94, 427] width 136 height 29
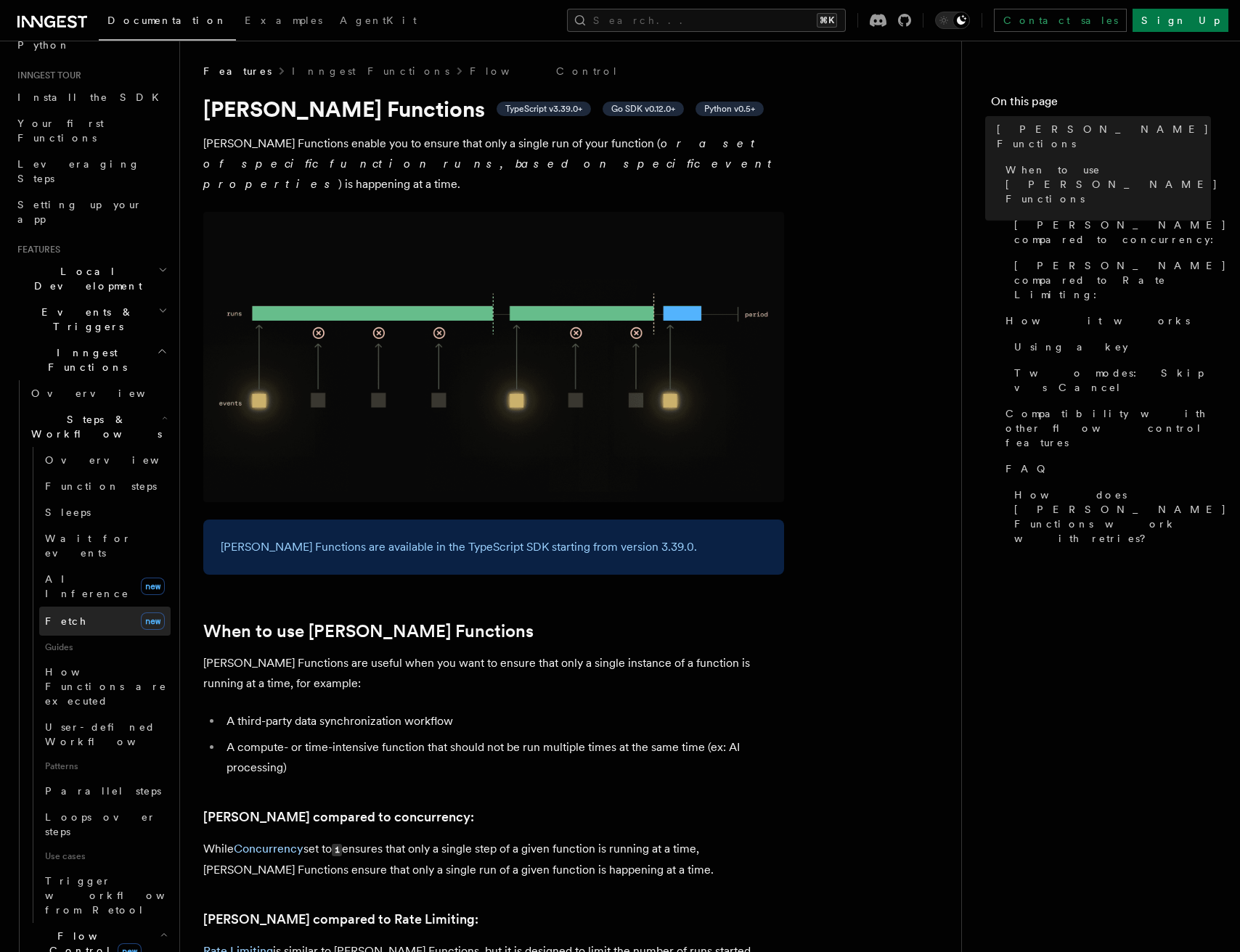
click at [75, 607] on link "Fetch new" at bounding box center [105, 621] width 132 height 29
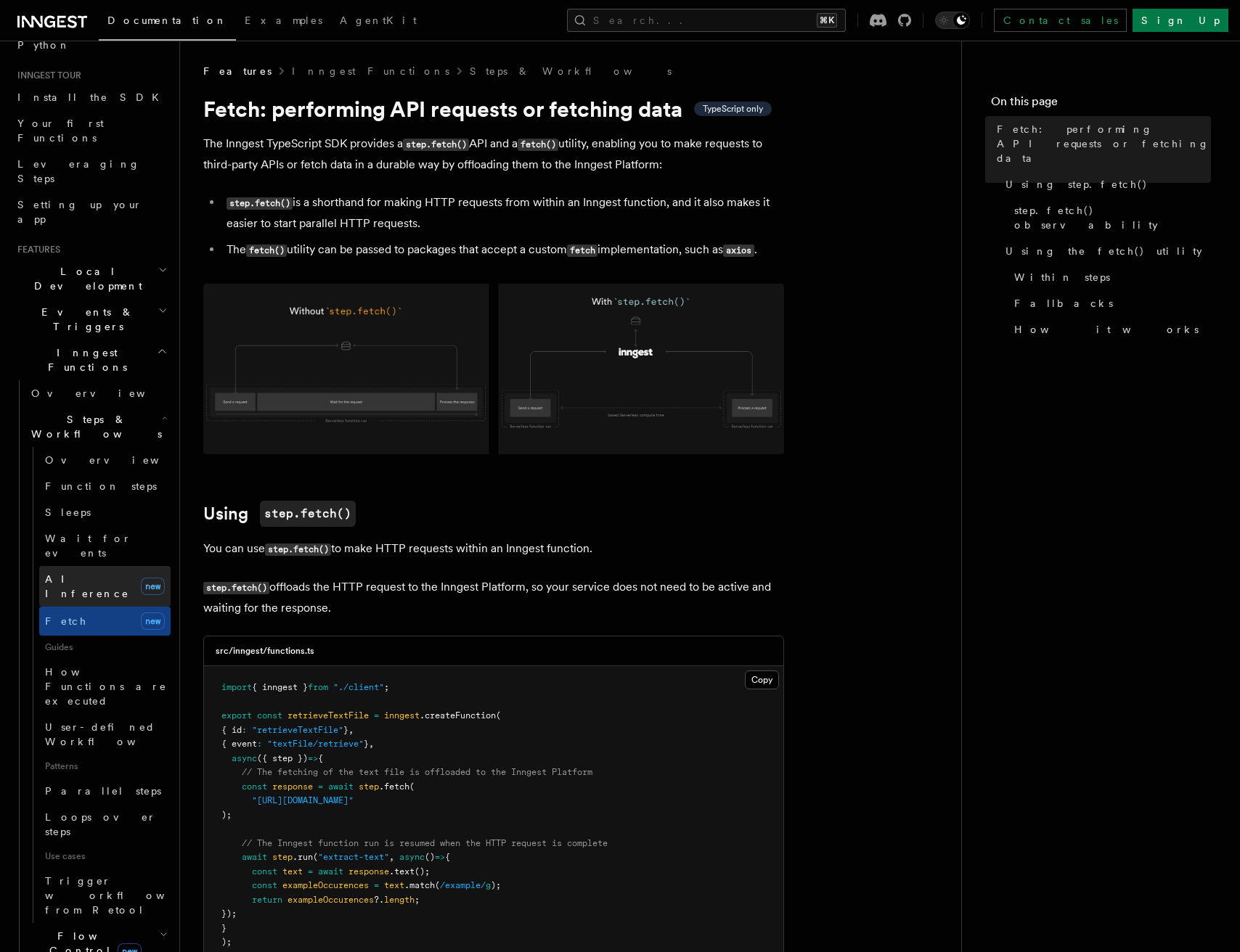
click at [77, 574] on span "AI Inference" at bounding box center [87, 586] width 84 height 26
